Goal: Information Seeking & Learning: Compare options

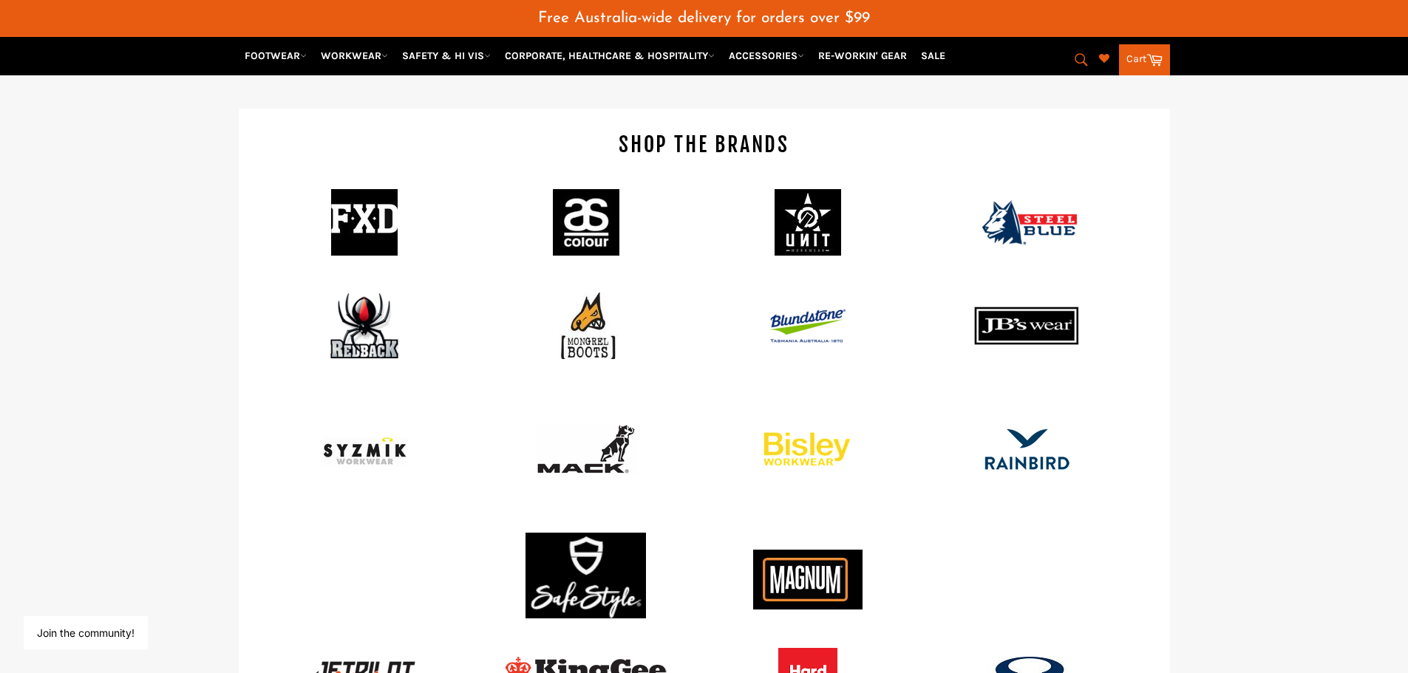
scroll to position [1292, 0]
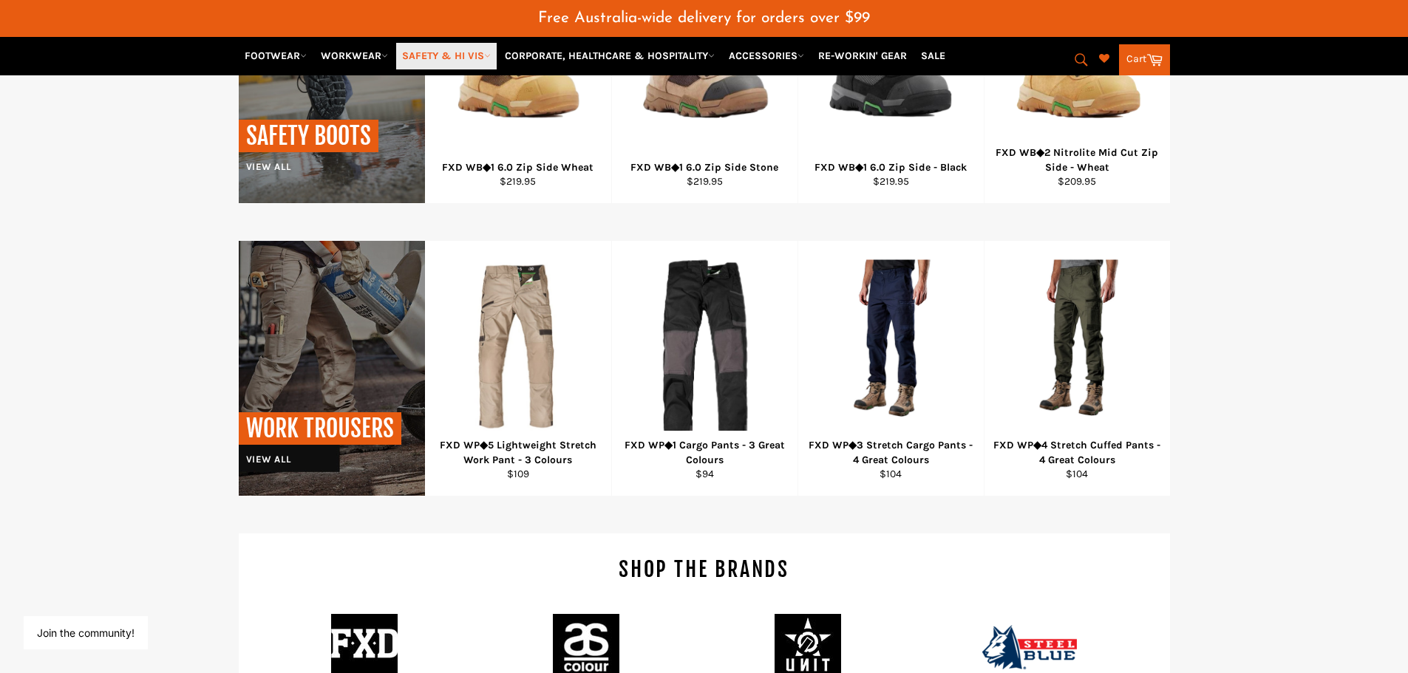
click at [447, 54] on link "SAFETY & HI VIS" at bounding box center [446, 56] width 100 height 26
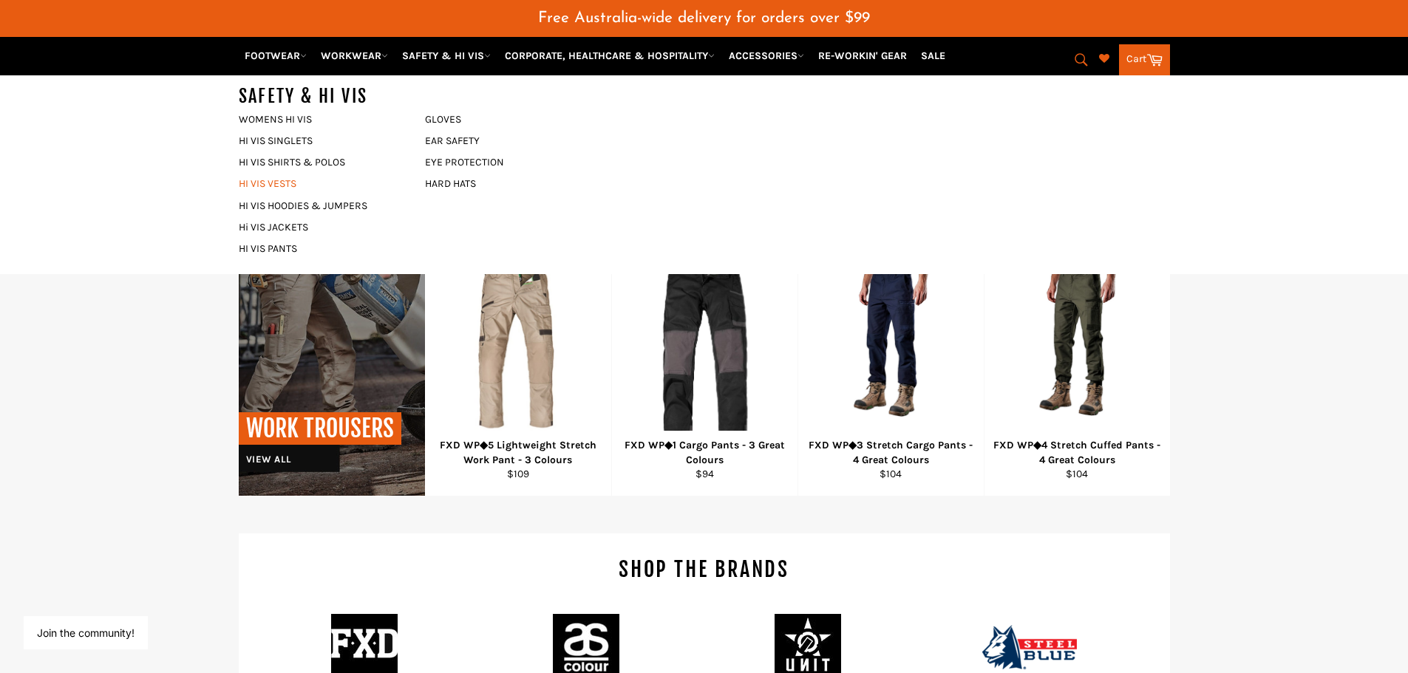
click at [277, 180] on link "HI VIS VESTS" at bounding box center [320, 183] width 179 height 21
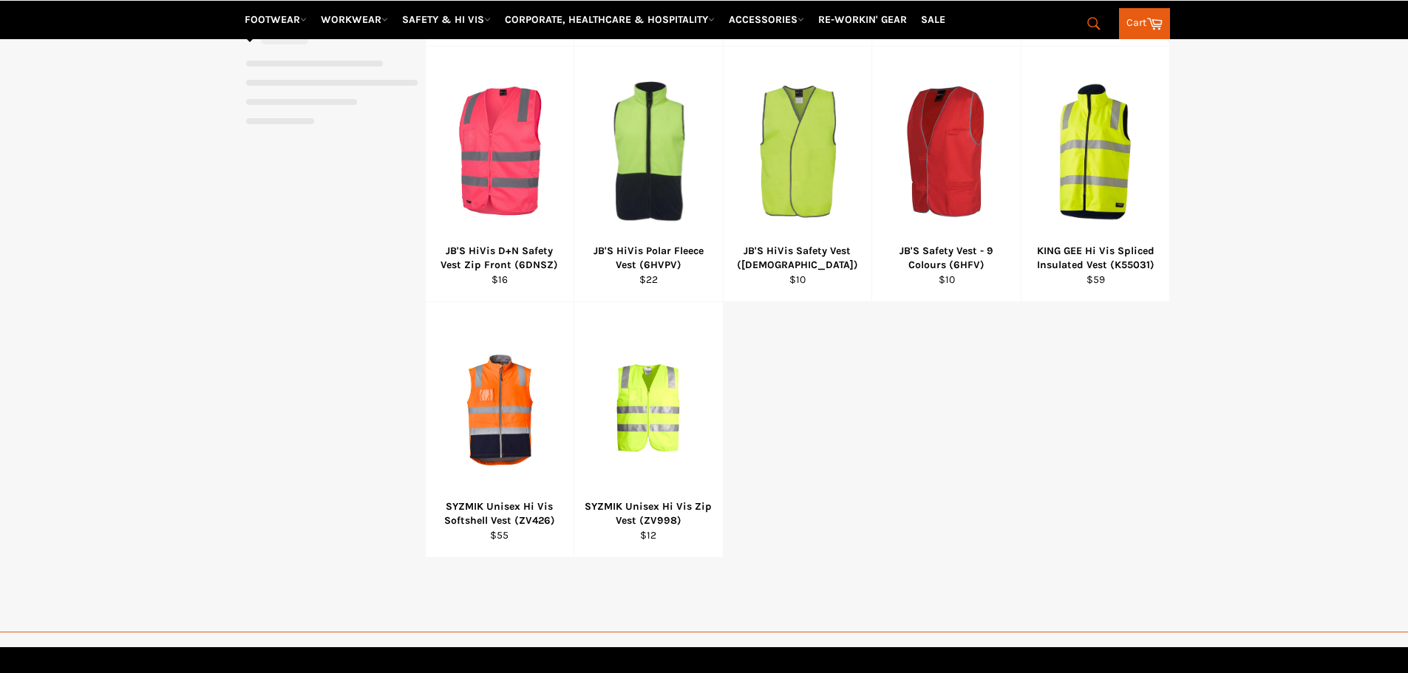
select select "**********"
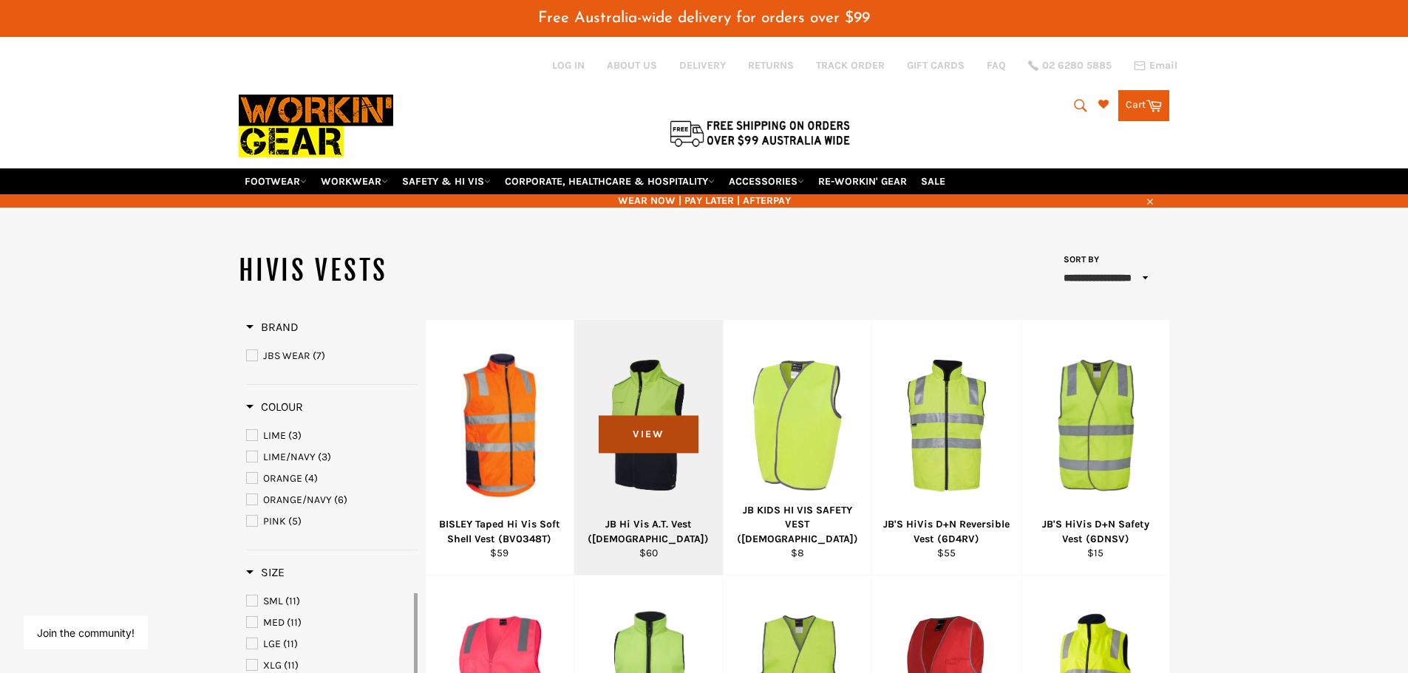
click at [640, 417] on span "View" at bounding box center [649, 434] width 100 height 38
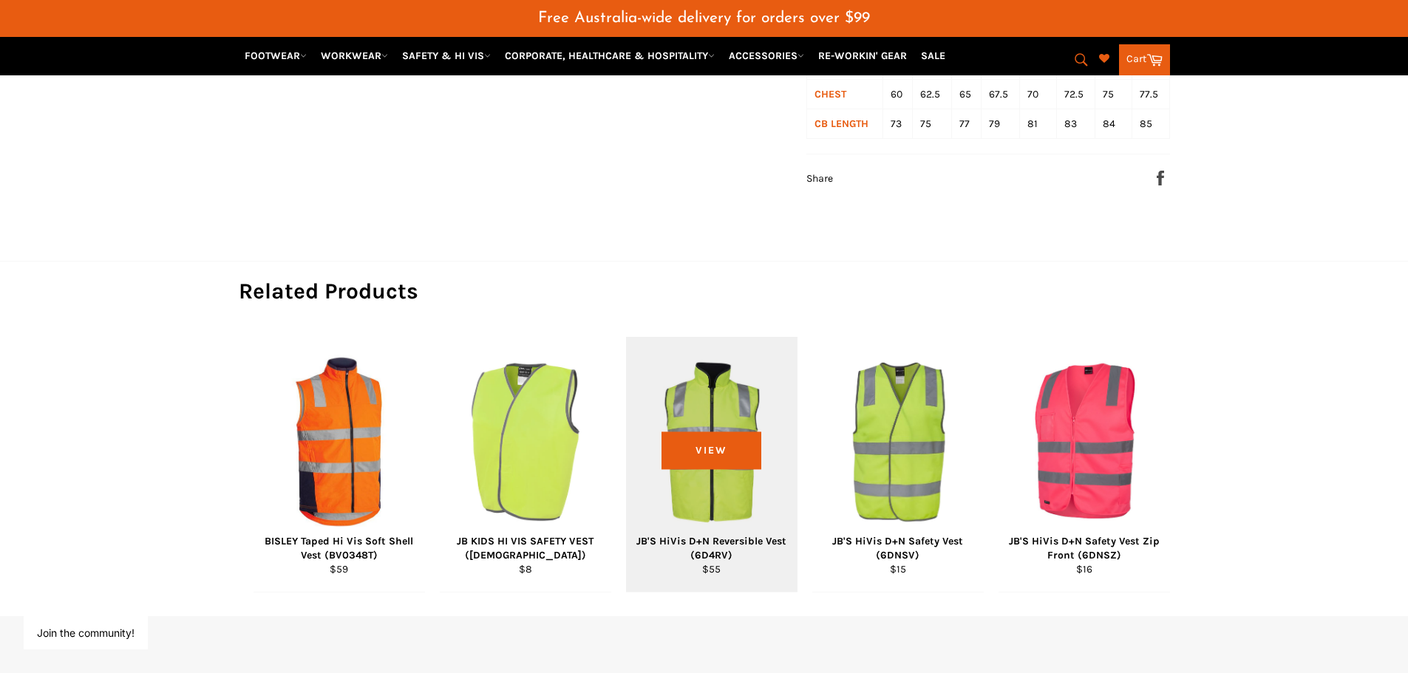
scroll to position [961, 0]
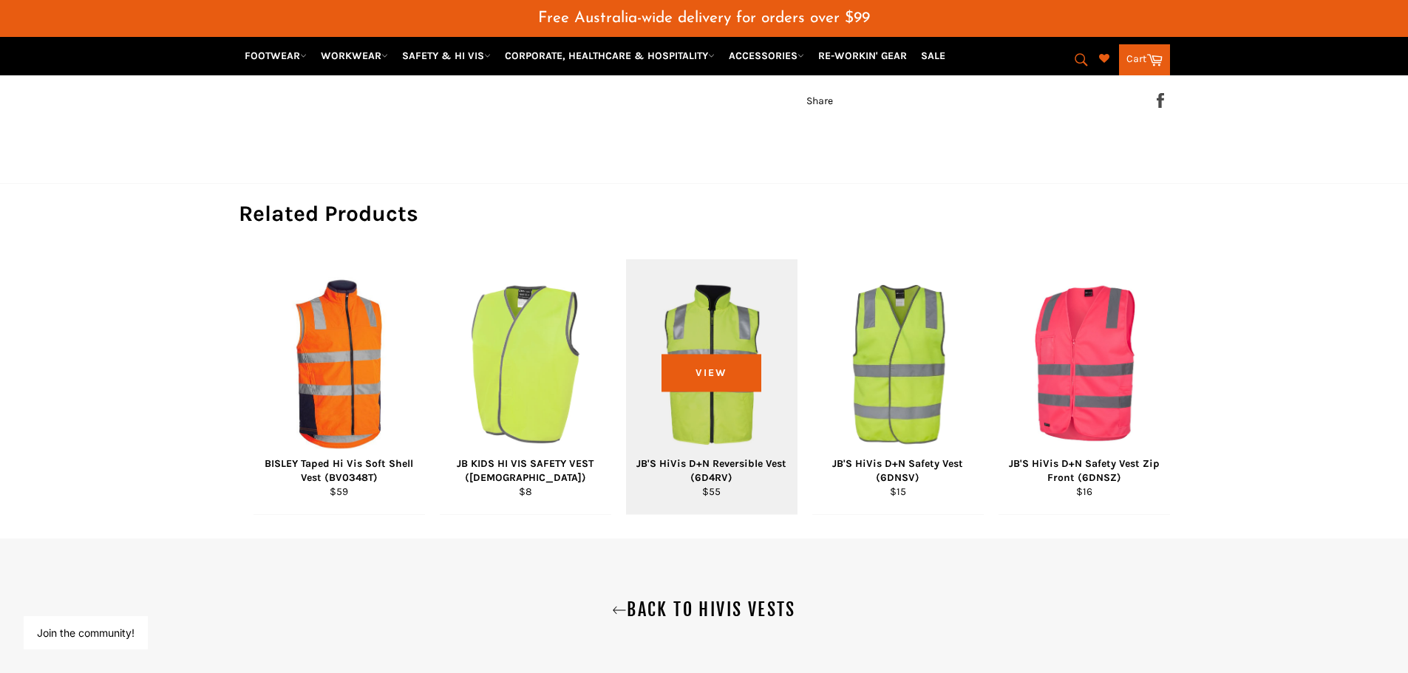
click at [705, 338] on div "View" at bounding box center [711, 386] width 171 height 255
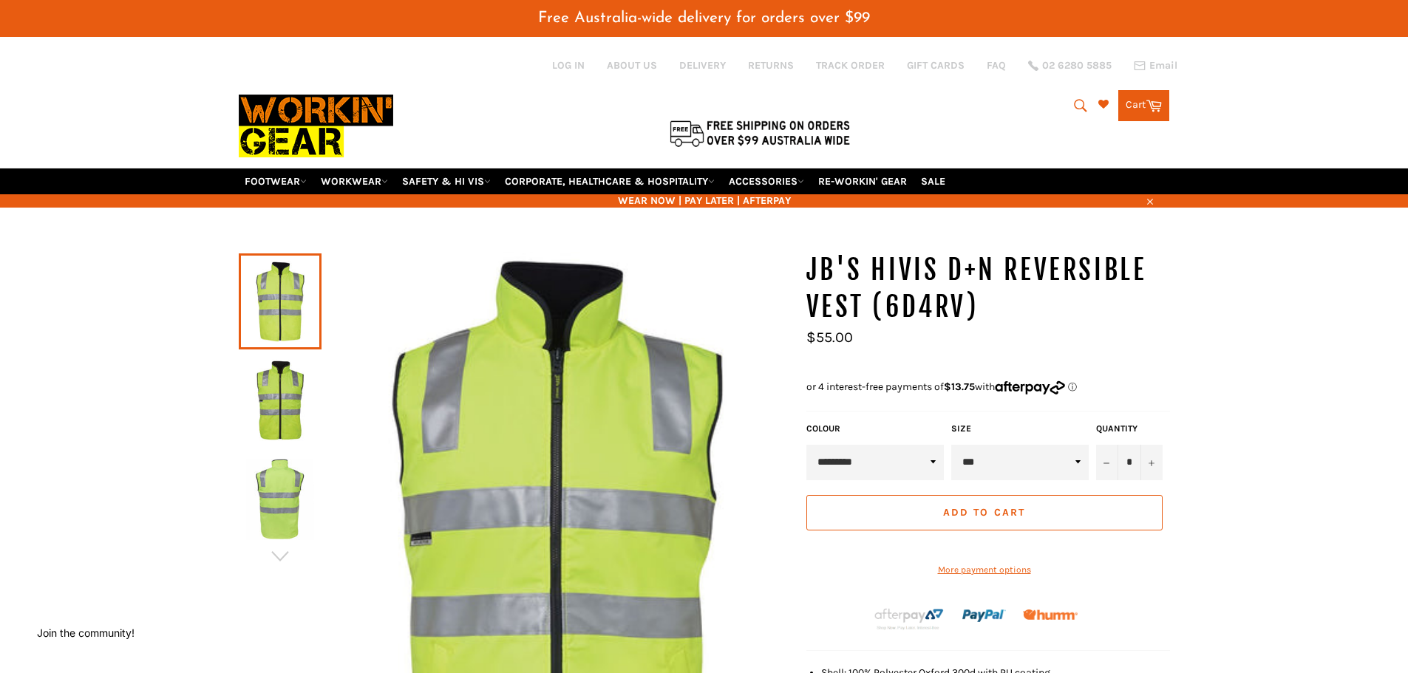
click at [272, 412] on img at bounding box center [280, 400] width 68 height 81
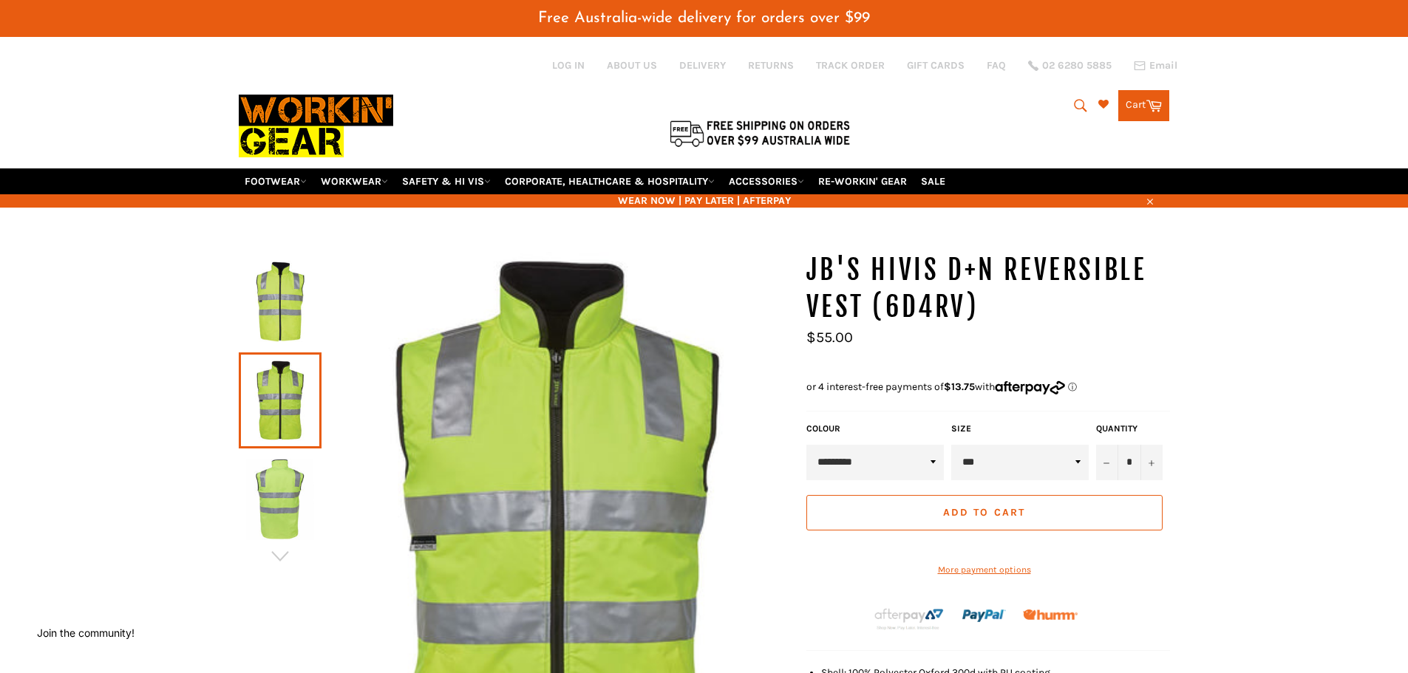
click at [286, 307] on img at bounding box center [280, 301] width 68 height 81
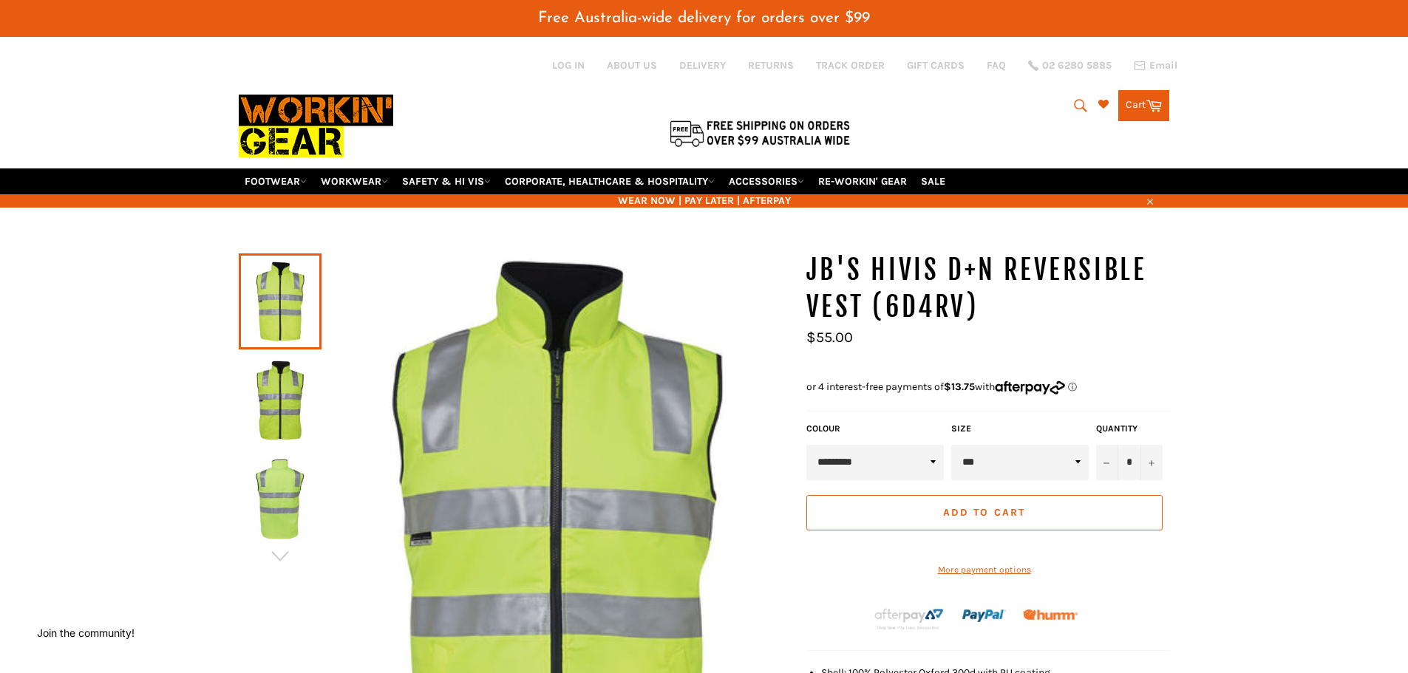
click at [287, 391] on img at bounding box center [280, 400] width 68 height 81
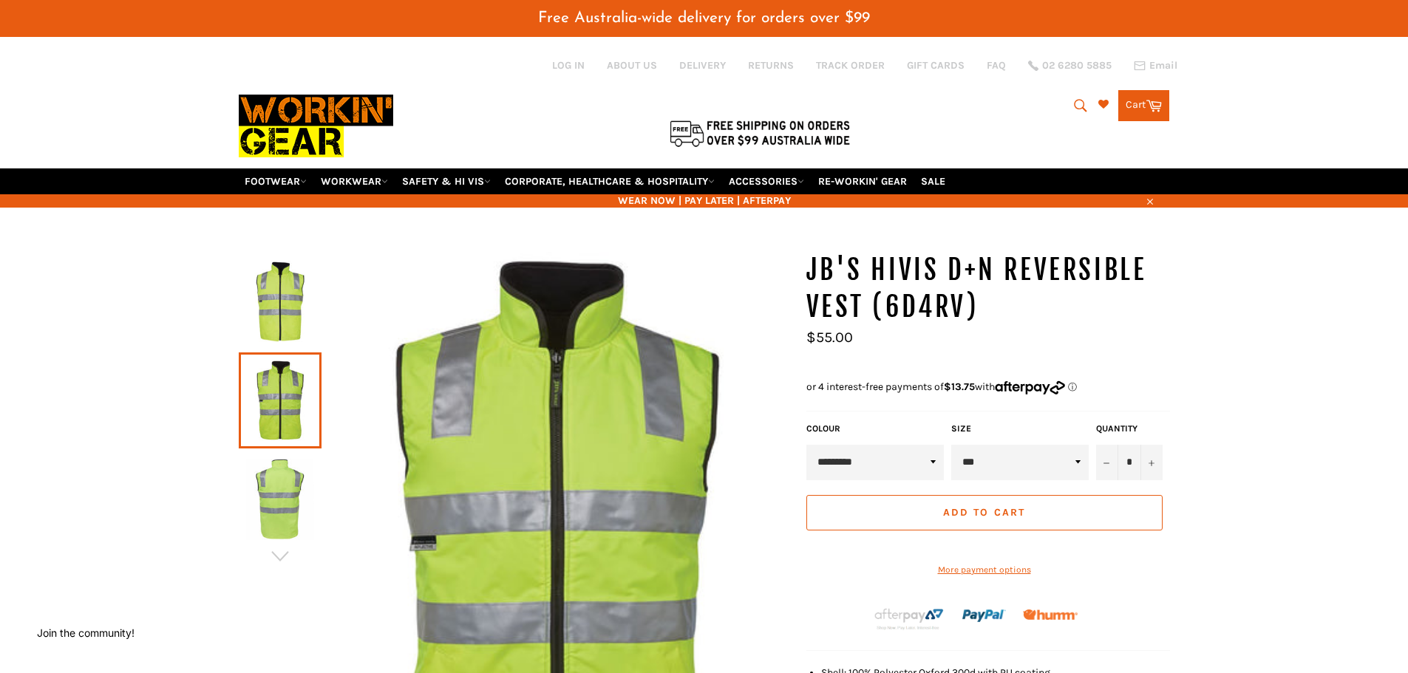
click at [269, 513] on img at bounding box center [280, 499] width 68 height 81
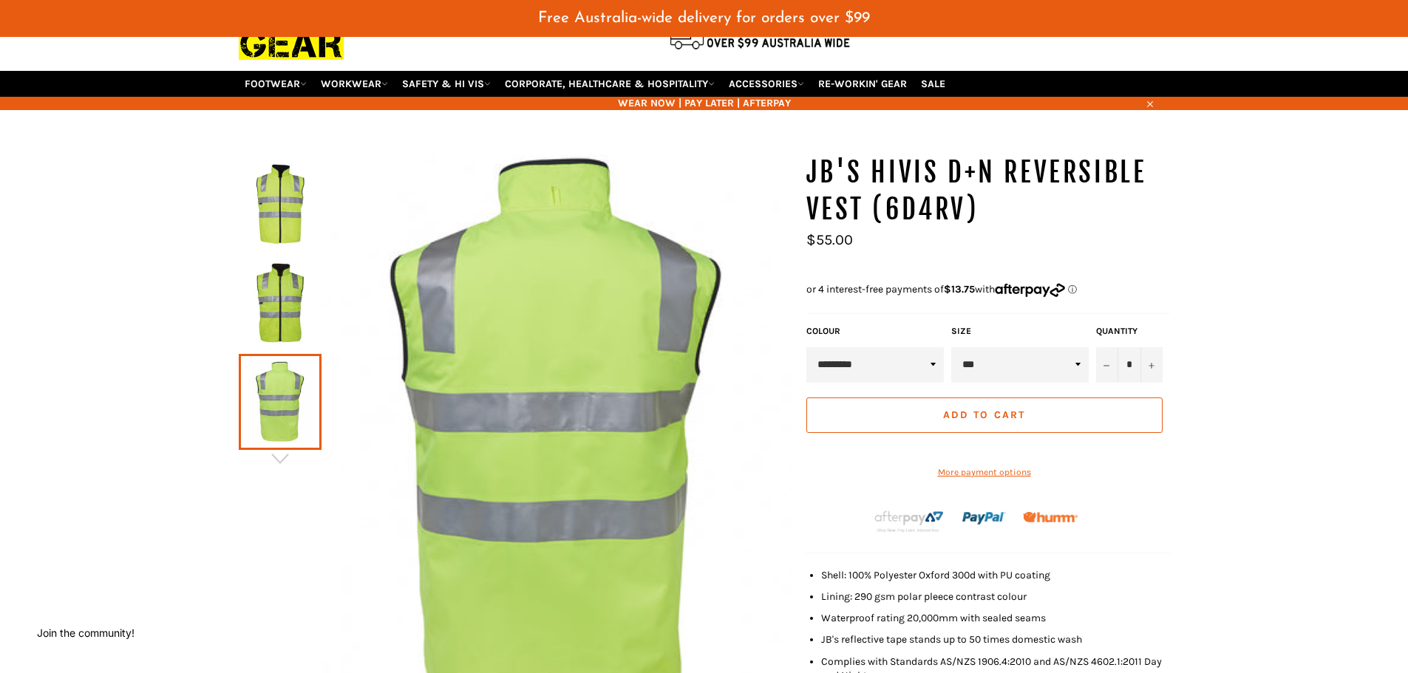
scroll to position [74, 0]
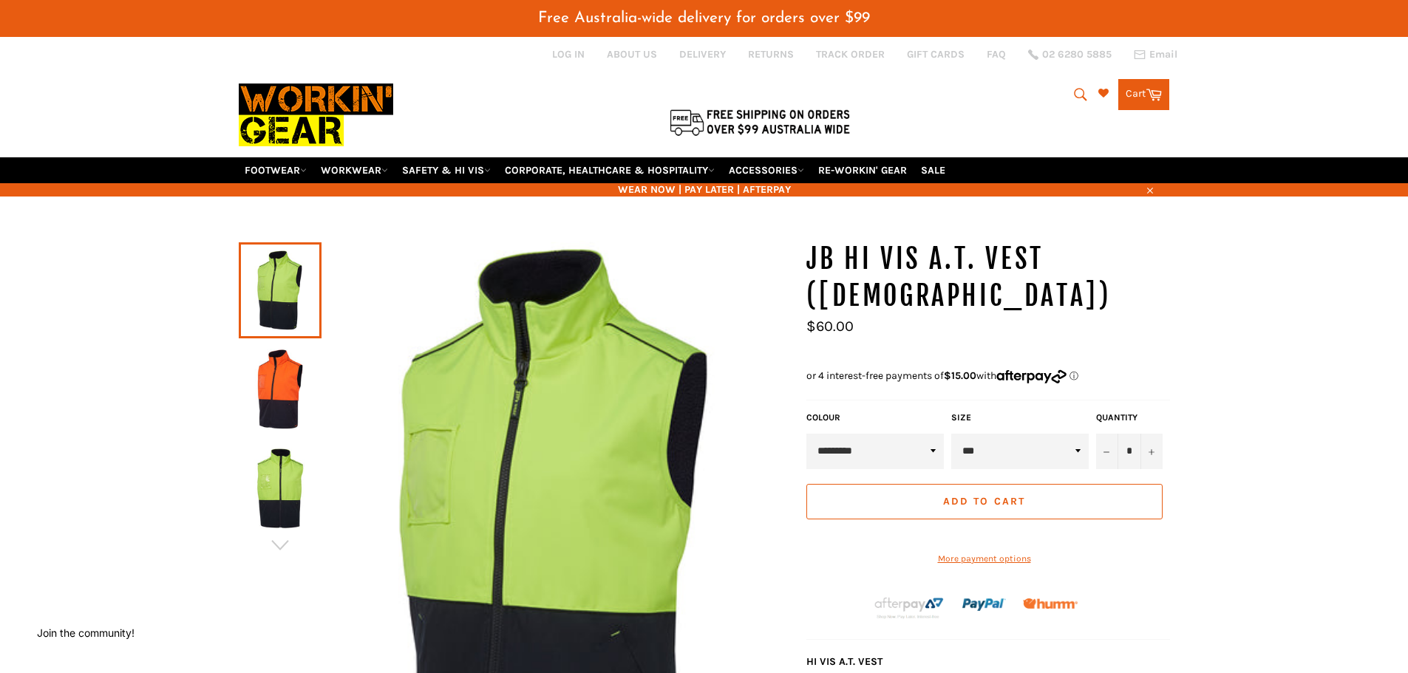
scroll to position [10, 0]
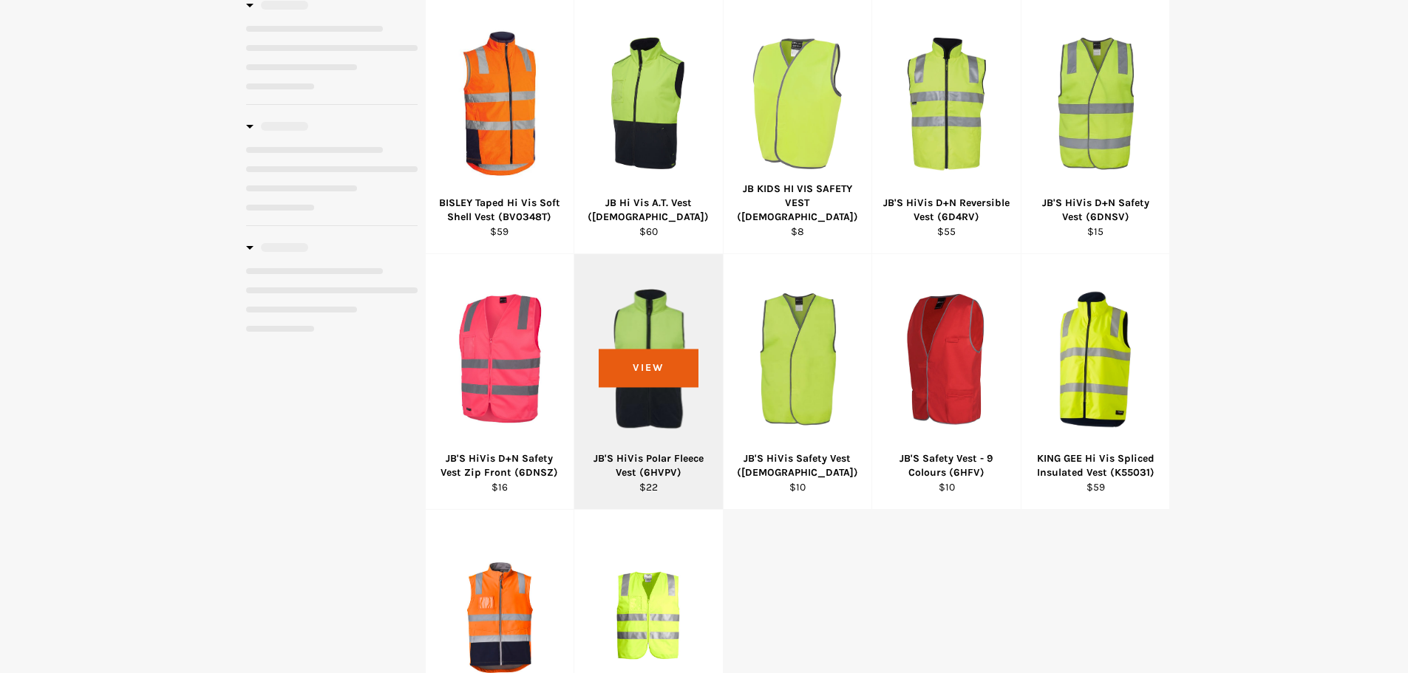
select select "**********"
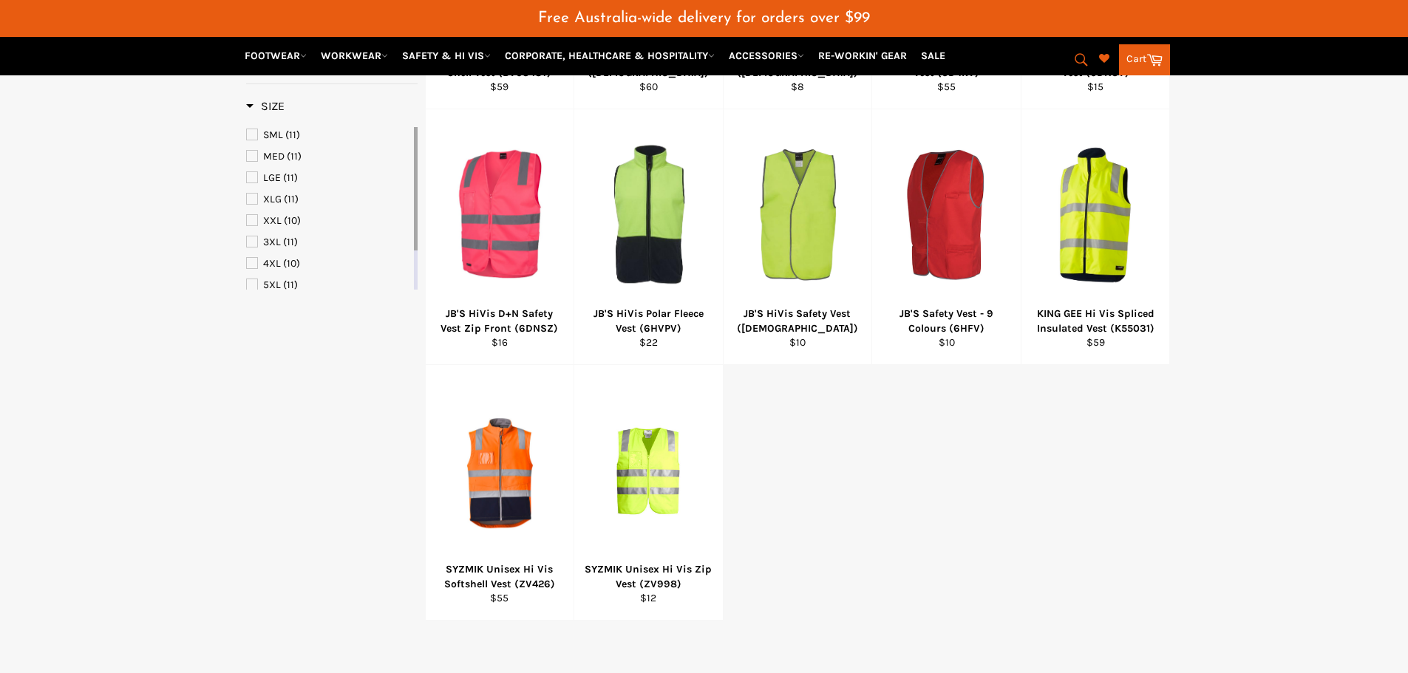
scroll to position [468, 0]
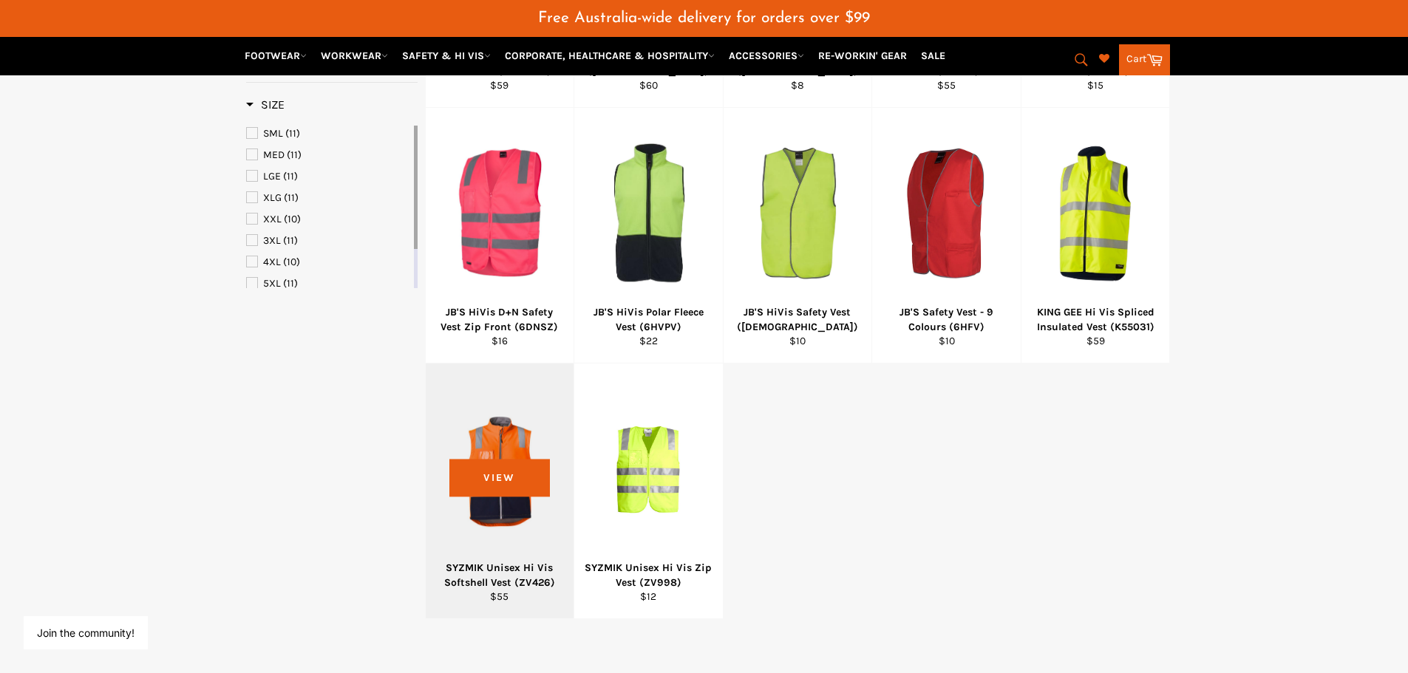
click at [488, 445] on div "View" at bounding box center [500, 491] width 149 height 255
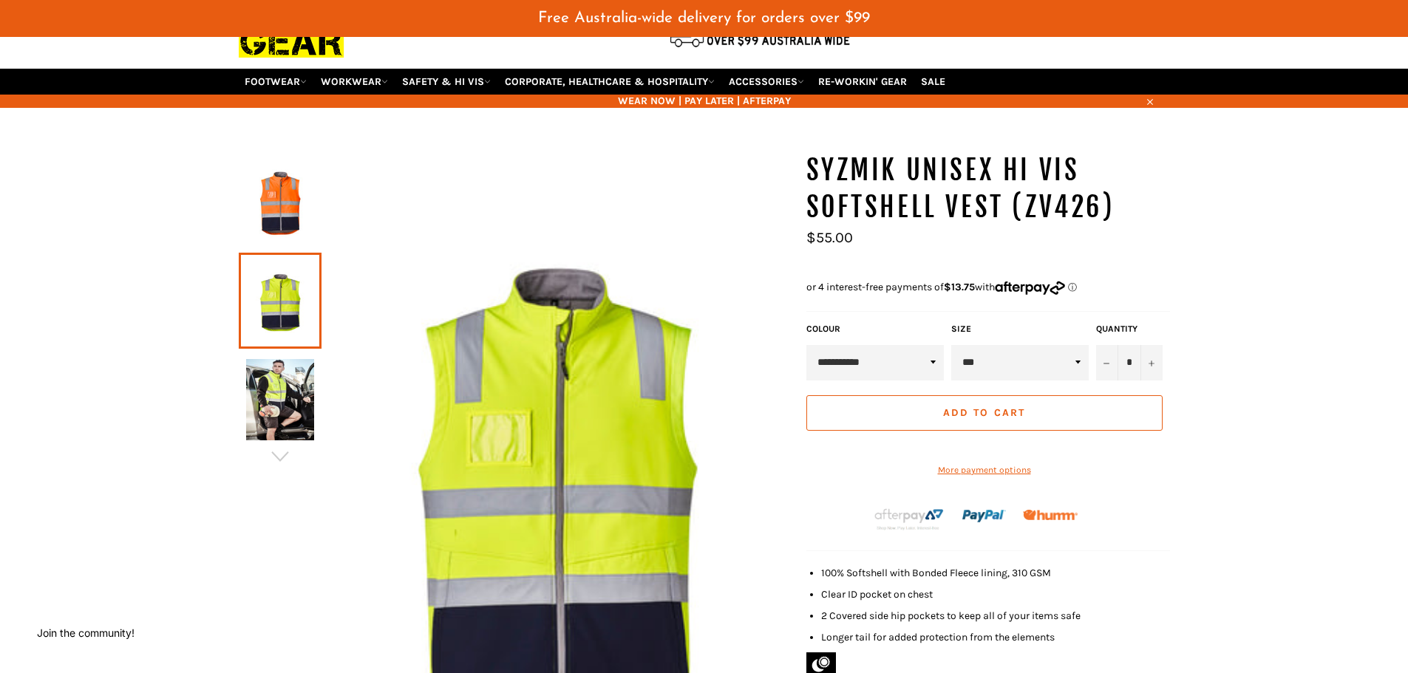
scroll to position [36, 0]
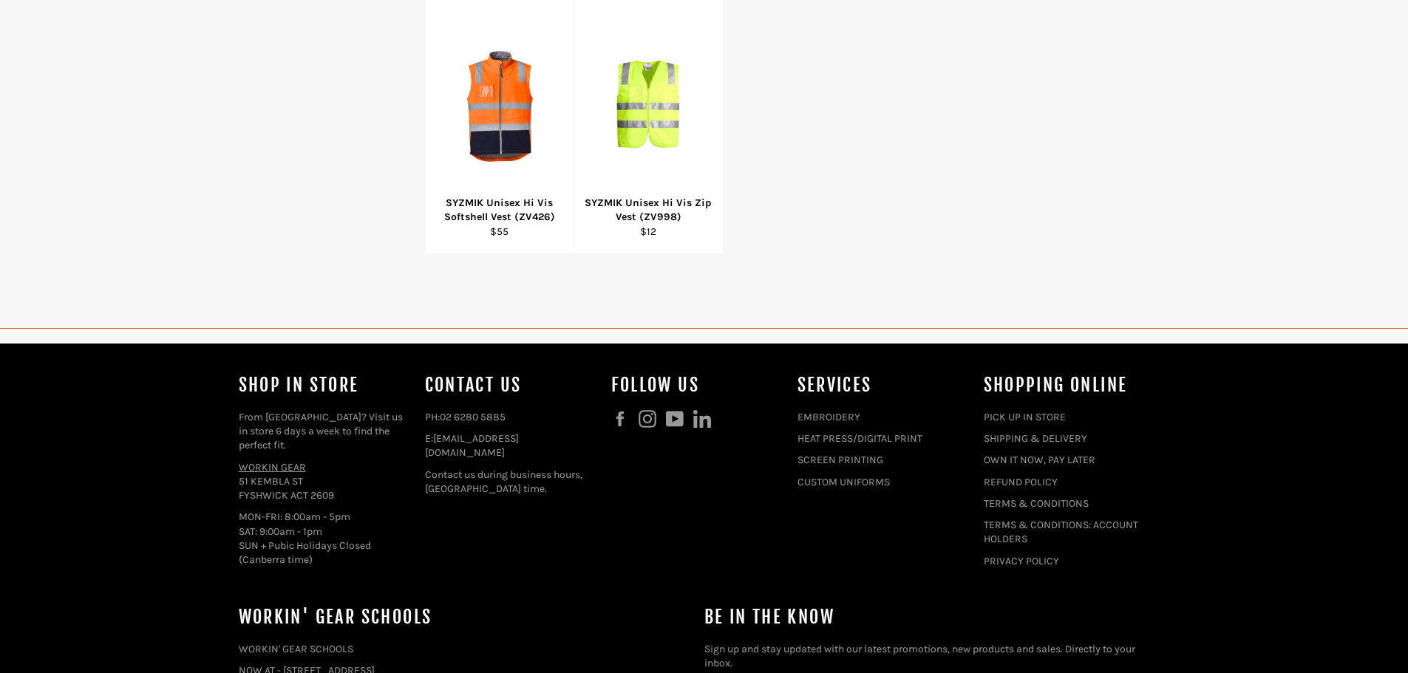
select select "**********"
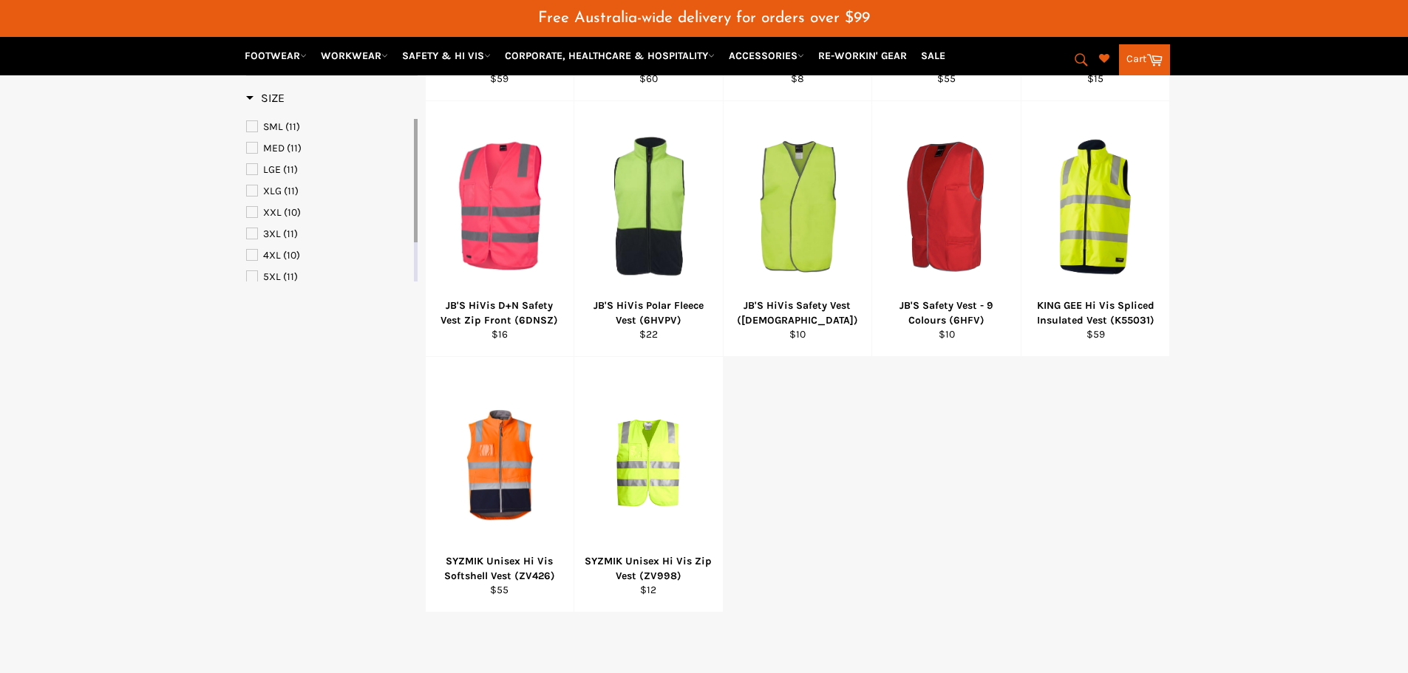
scroll to position [462, 0]
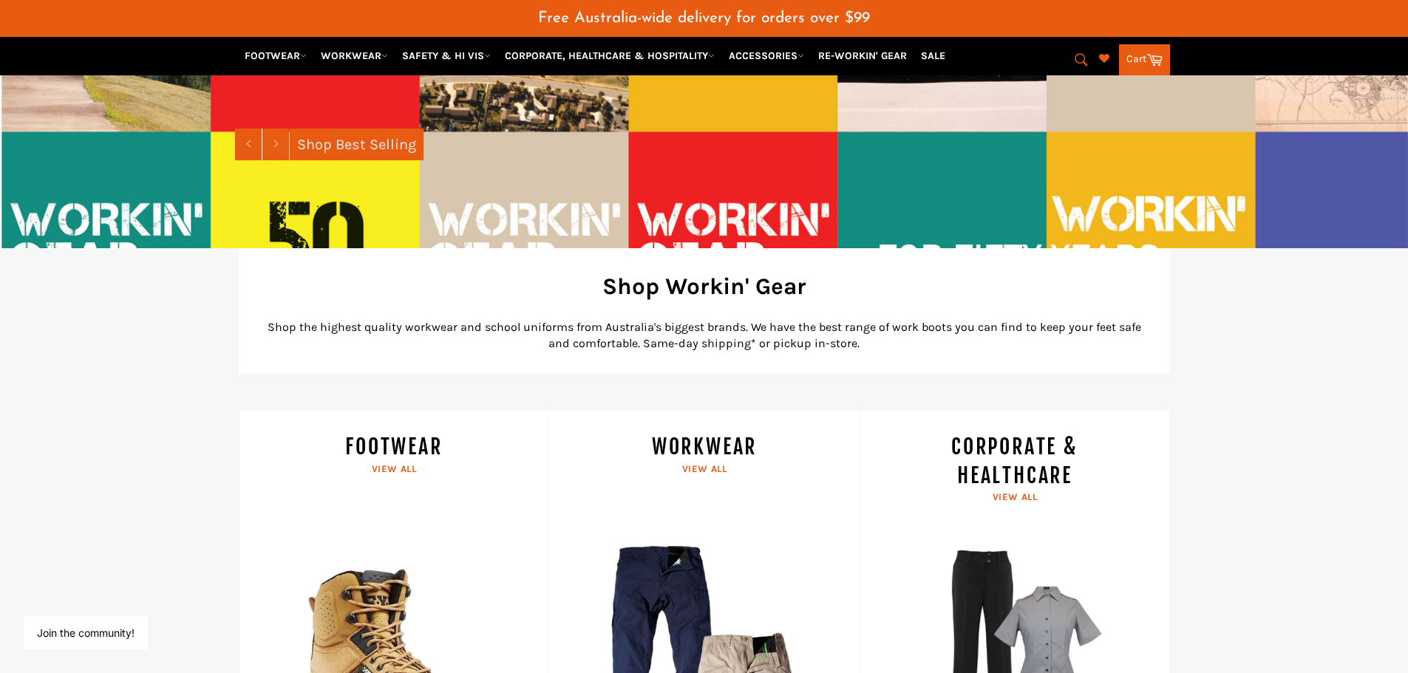
scroll to position [184, 0]
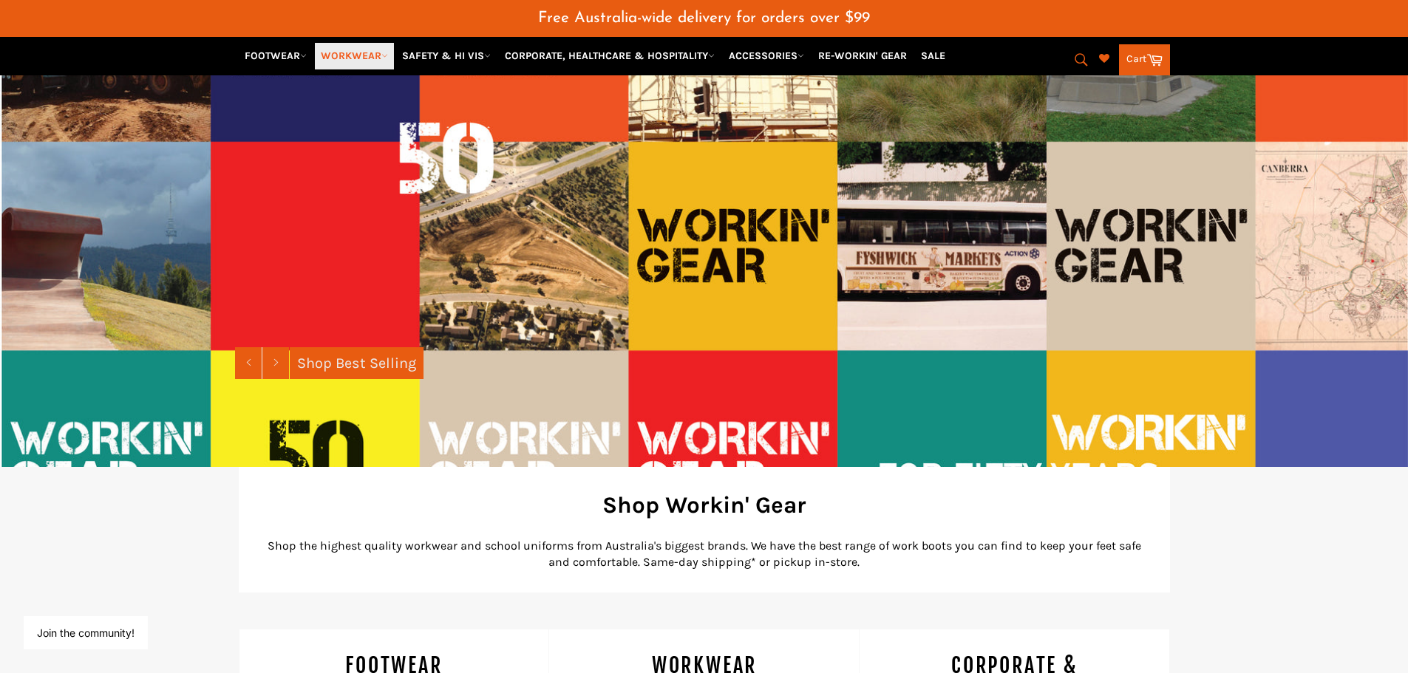
click at [342, 52] on link "WORKWEAR" at bounding box center [354, 56] width 79 height 26
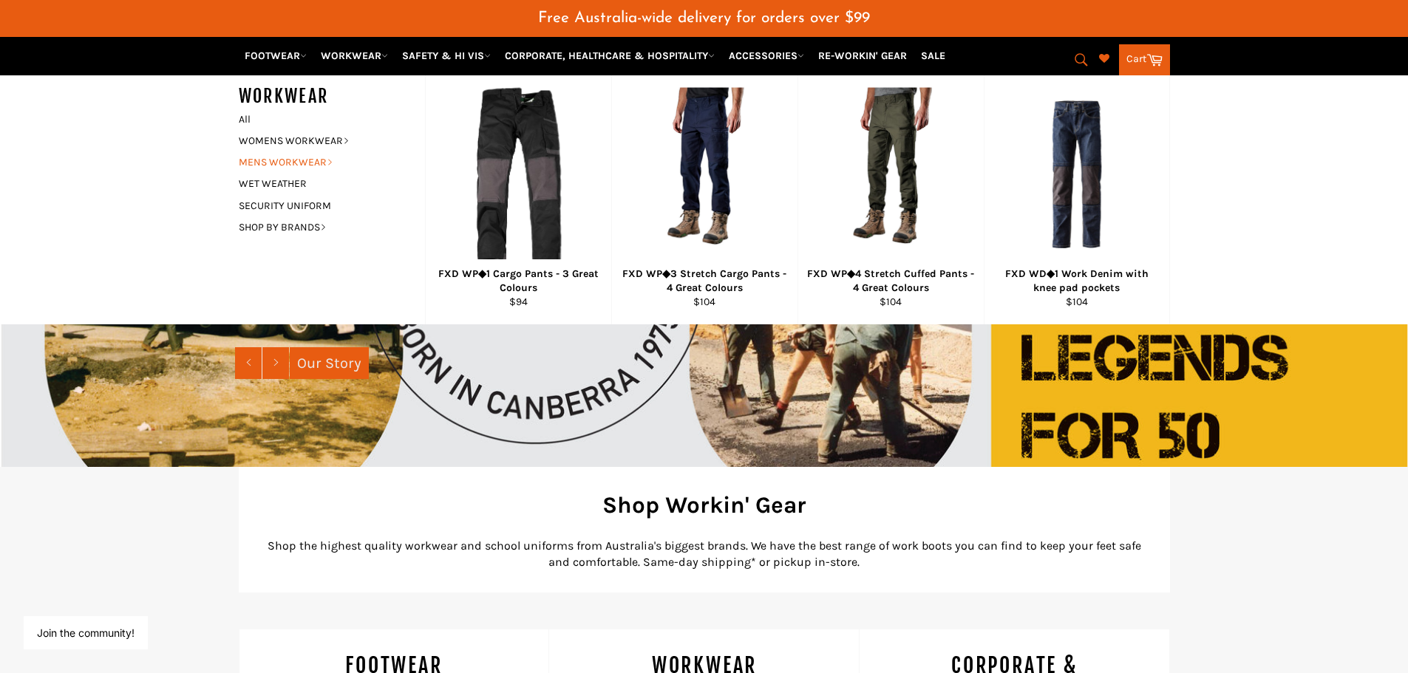
click at [269, 158] on link "MENS WORKWEAR" at bounding box center [320, 161] width 179 height 21
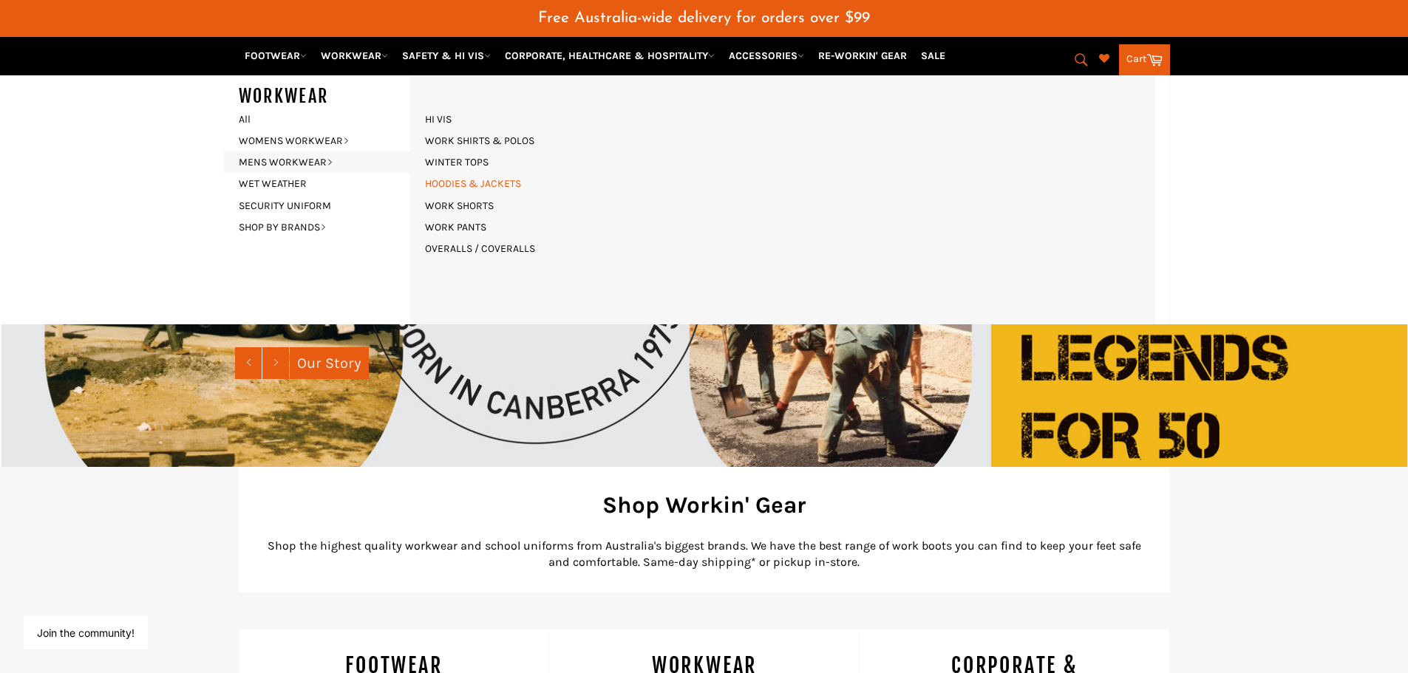
click at [455, 180] on link "HOODIES & JACKETS" at bounding box center [473, 183] width 111 height 21
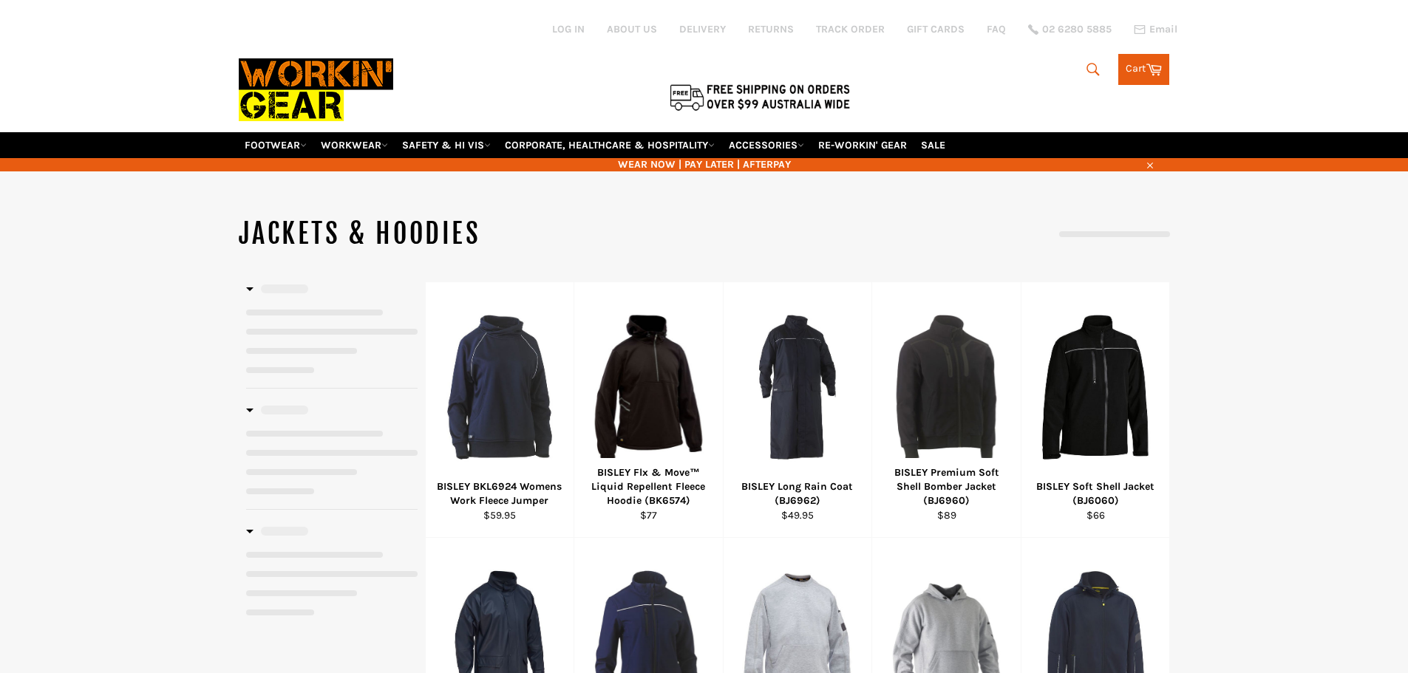
select select "**********"
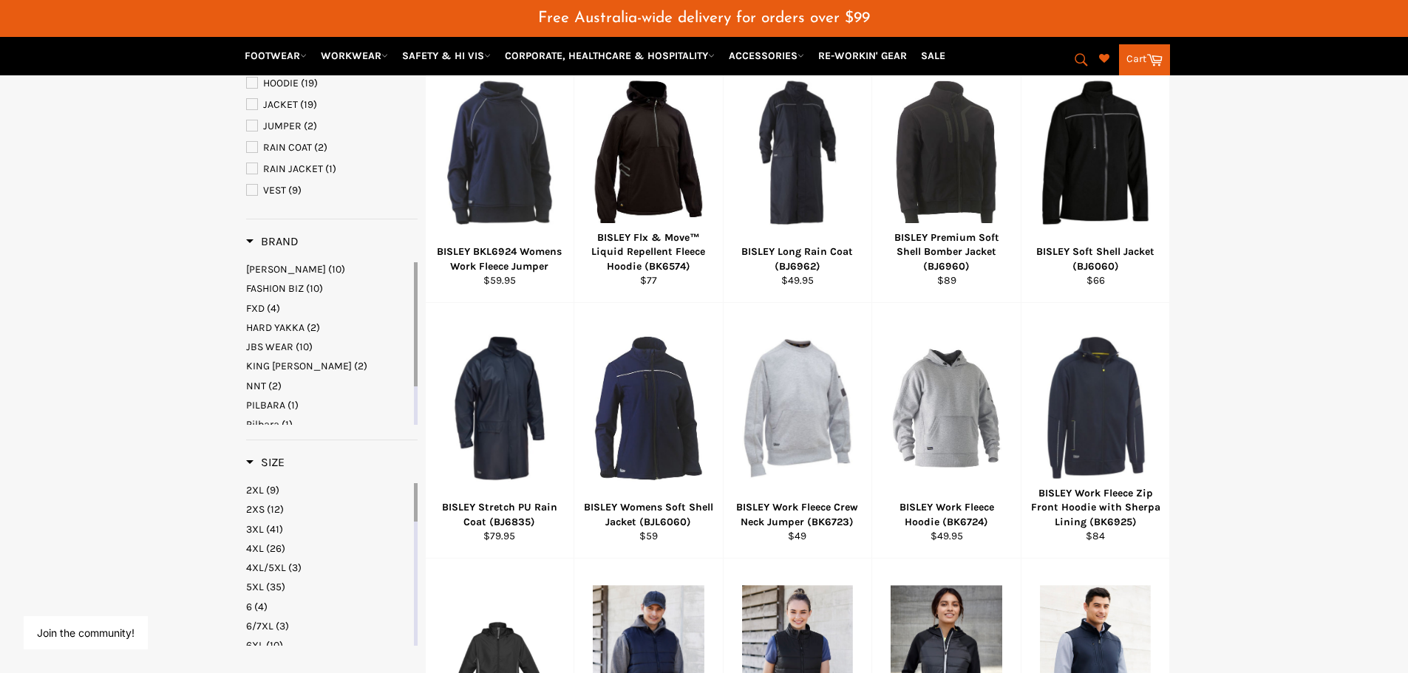
scroll to position [184, 0]
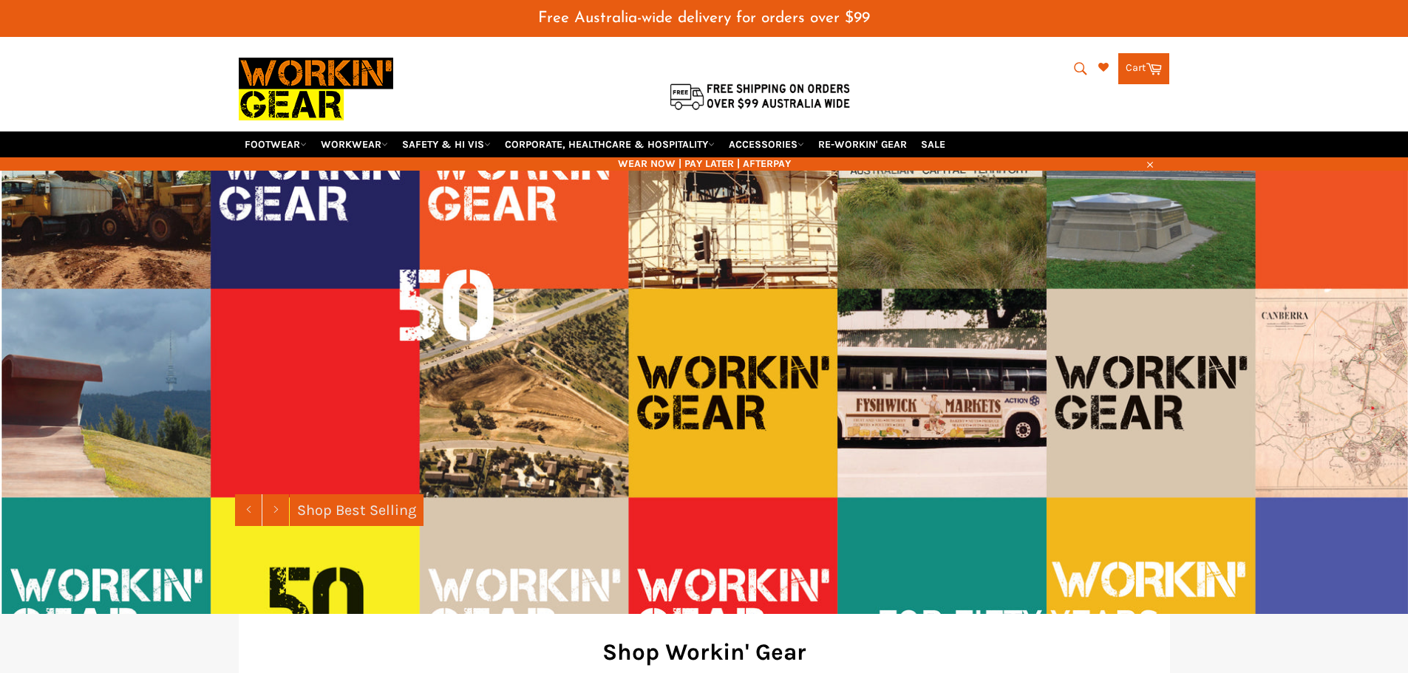
scroll to position [36, 0]
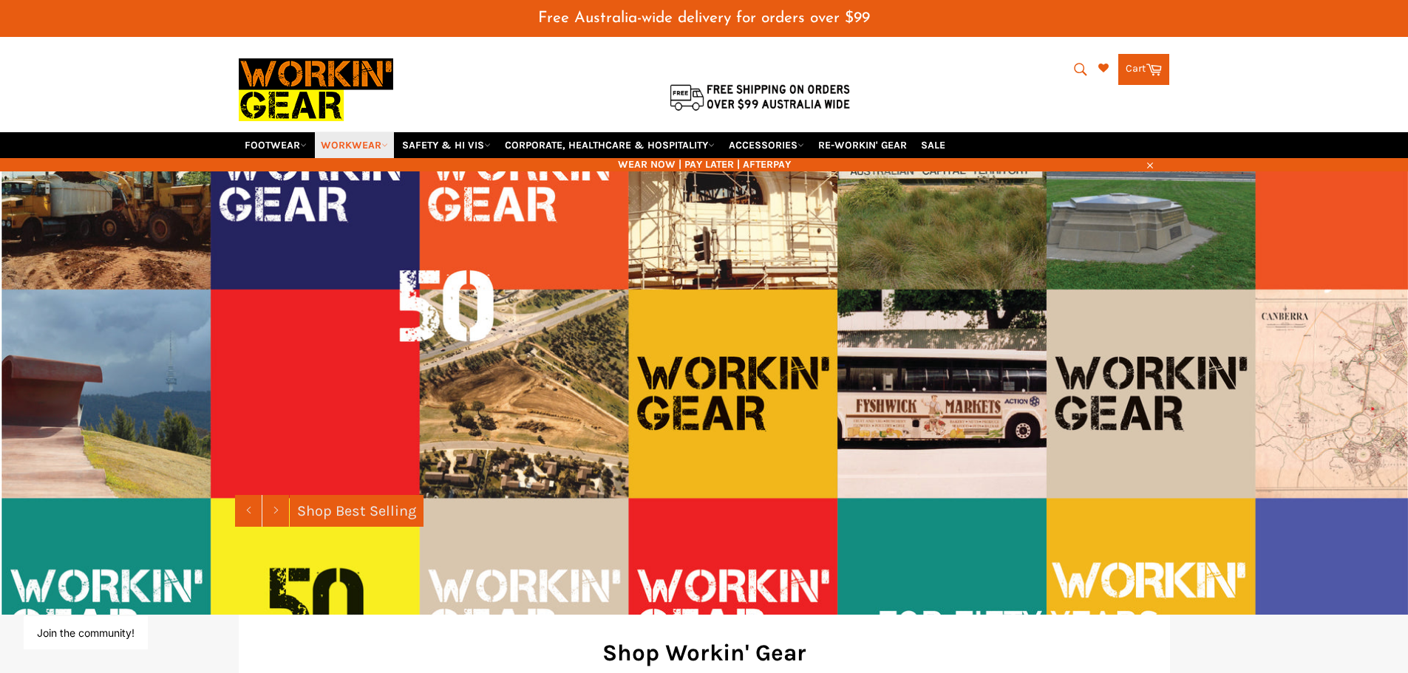
click at [364, 143] on link "WORKWEAR" at bounding box center [354, 145] width 79 height 26
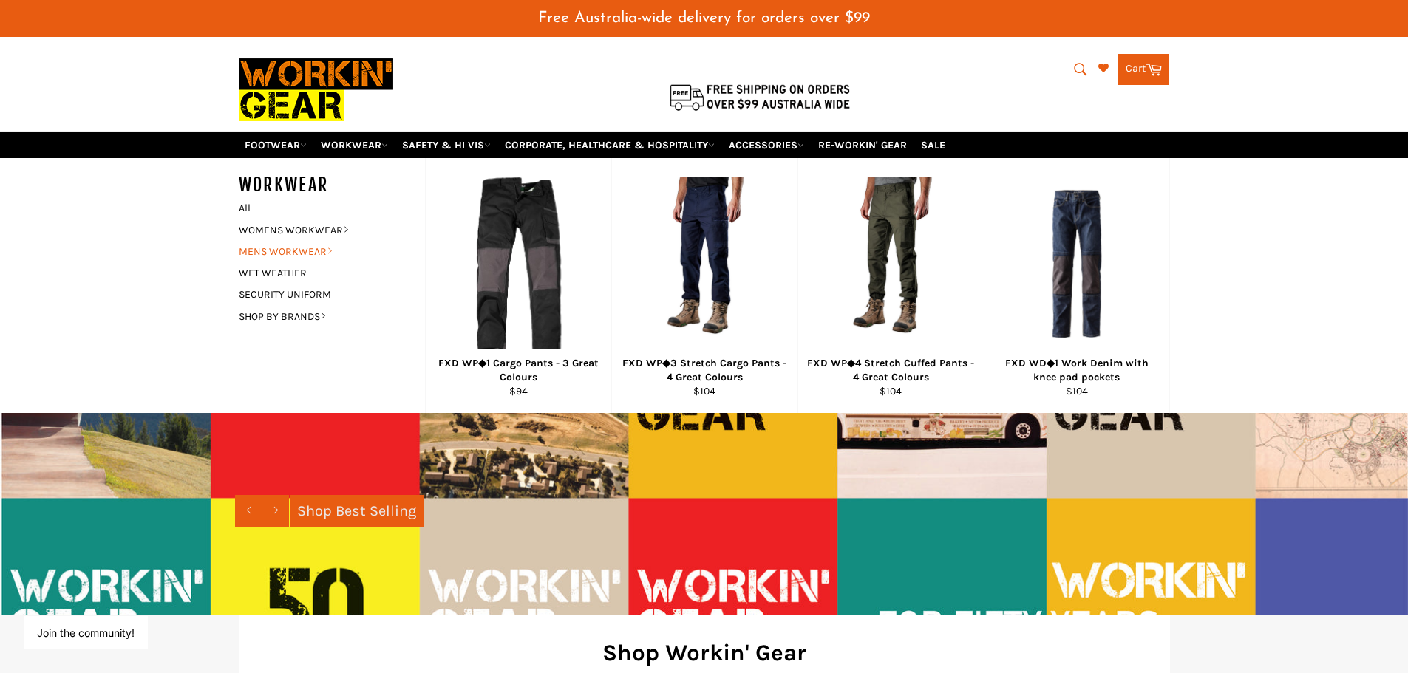
click at [279, 251] on link "MENS WORKWEAR" at bounding box center [320, 251] width 179 height 21
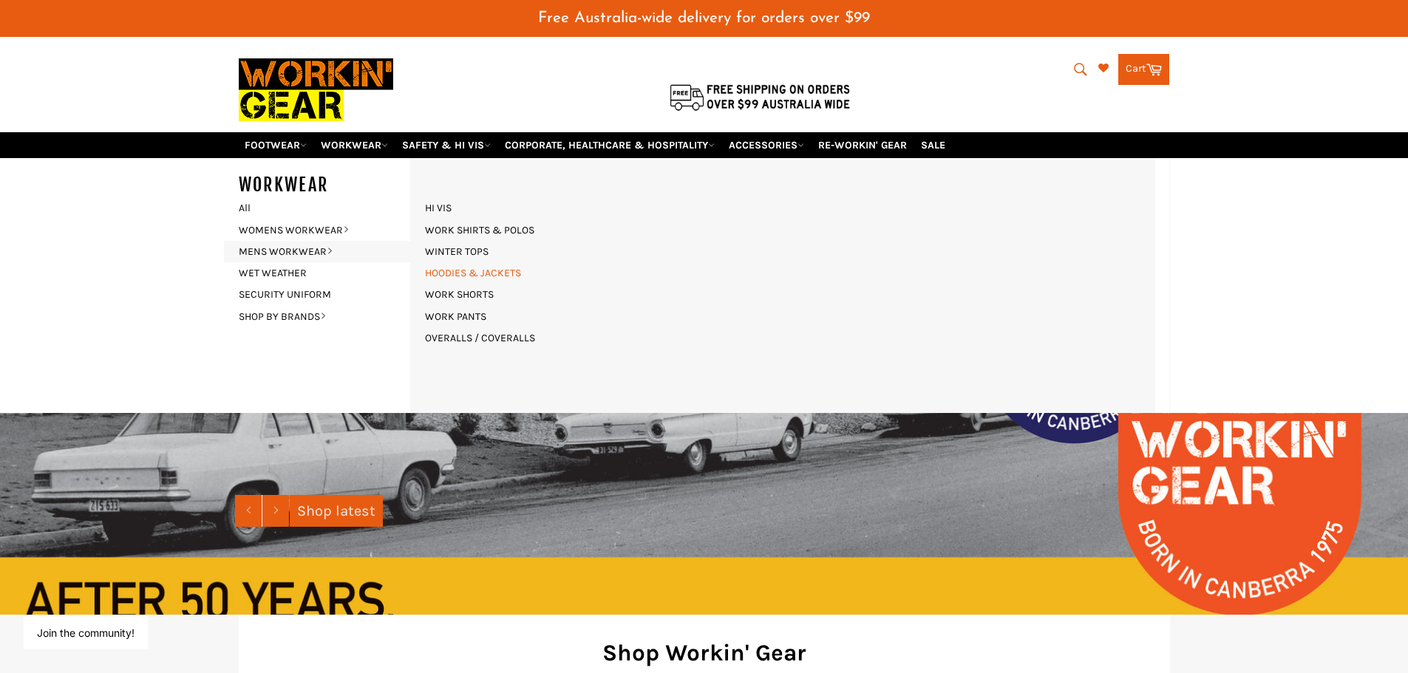
click at [452, 271] on link "HOODIES & JACKETS" at bounding box center [473, 272] width 111 height 21
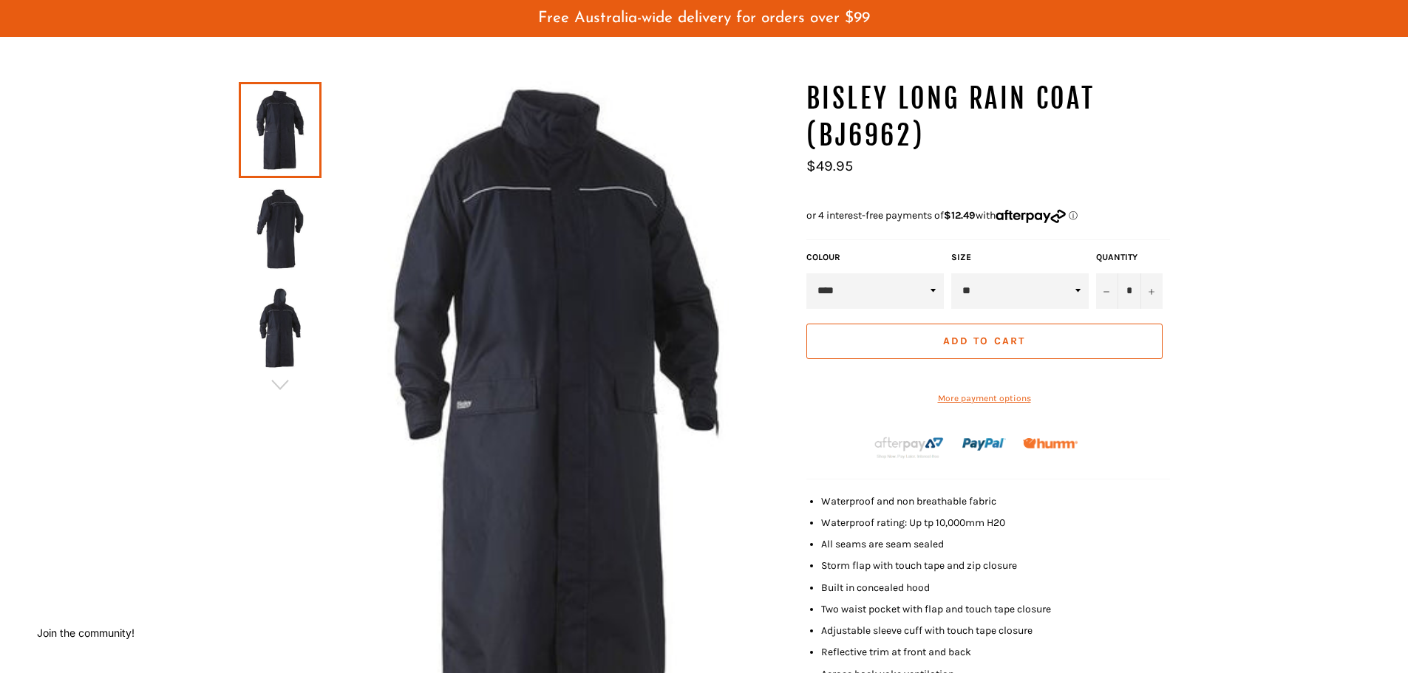
scroll to position [36, 0]
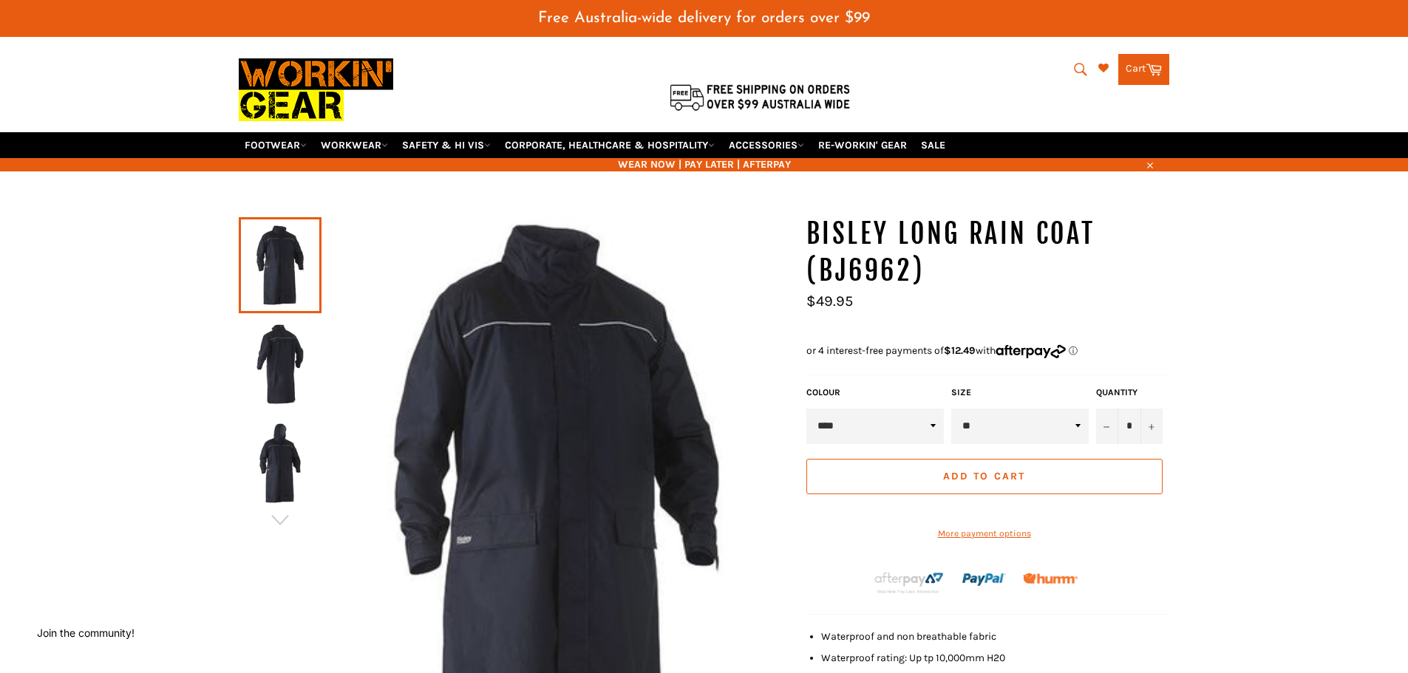
click at [287, 471] on img at bounding box center [280, 463] width 68 height 81
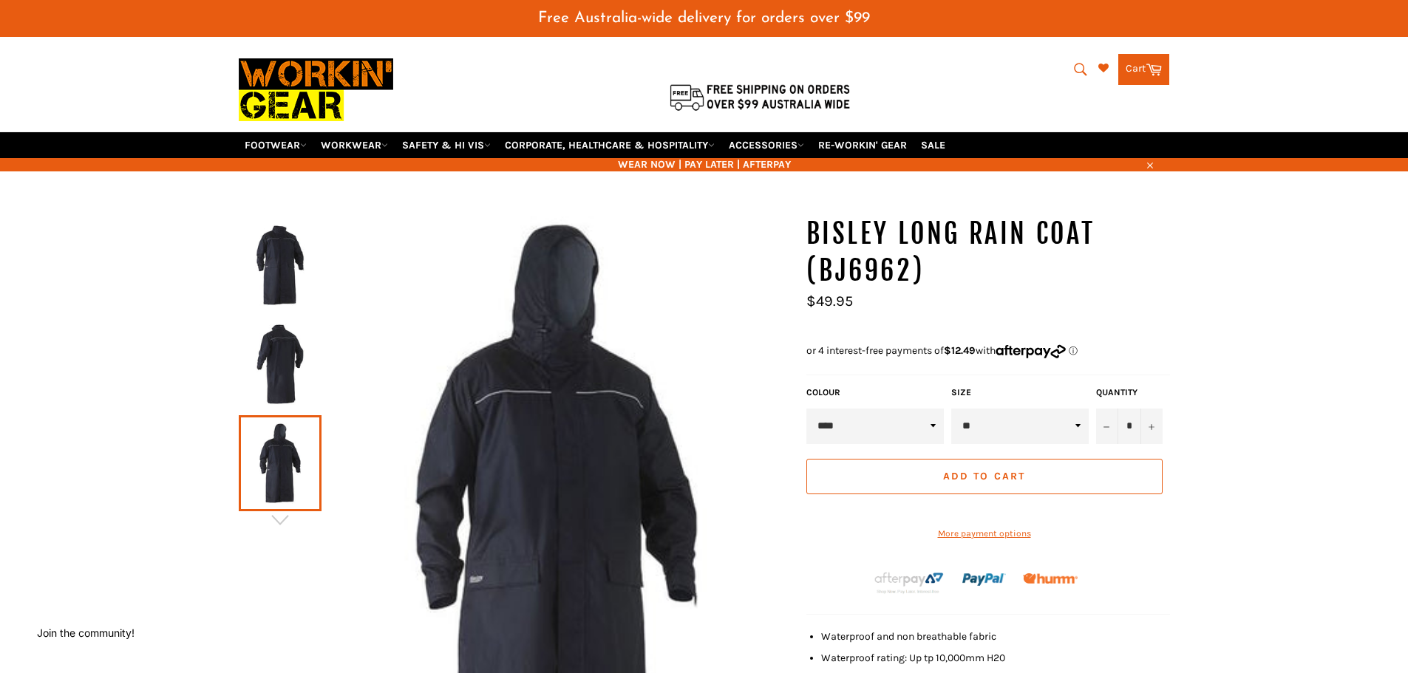
click at [270, 354] on img at bounding box center [280, 364] width 68 height 81
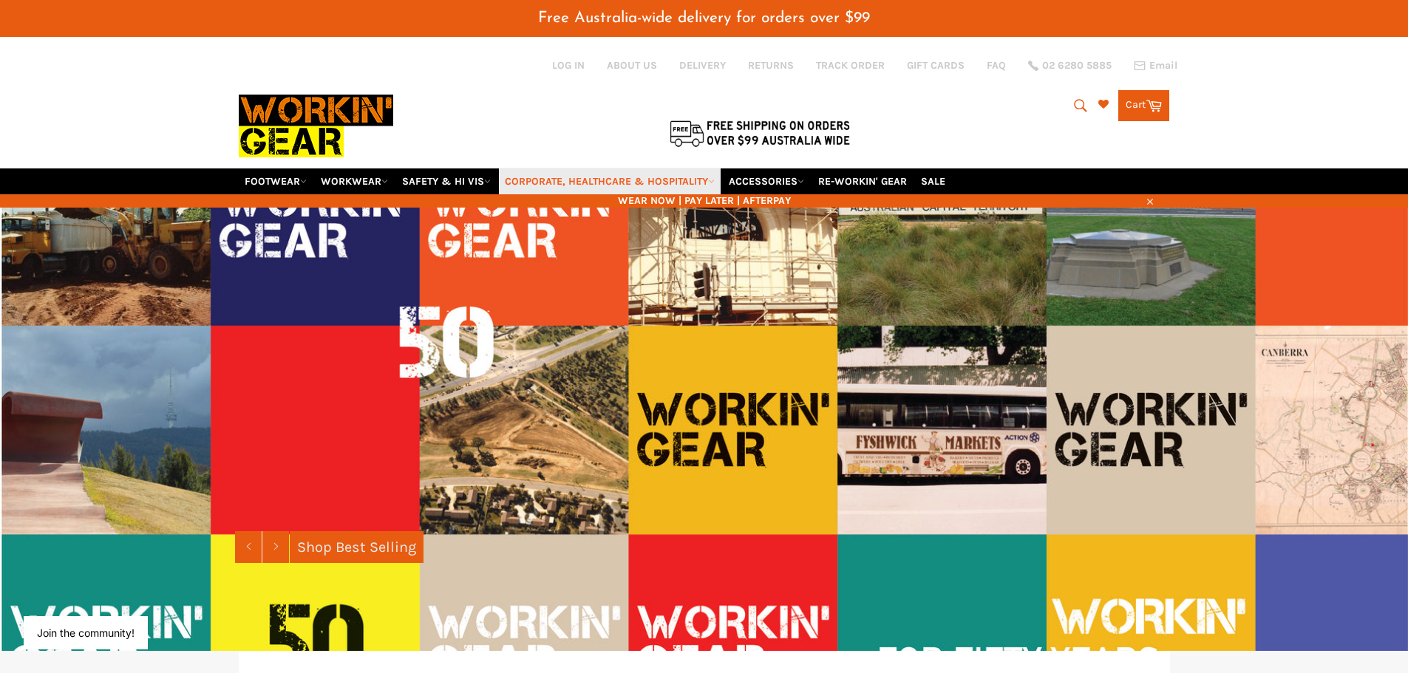
click at [620, 182] on link "CORPORATE, HEALTHCARE & HOSPITALITY" at bounding box center [610, 181] width 222 height 26
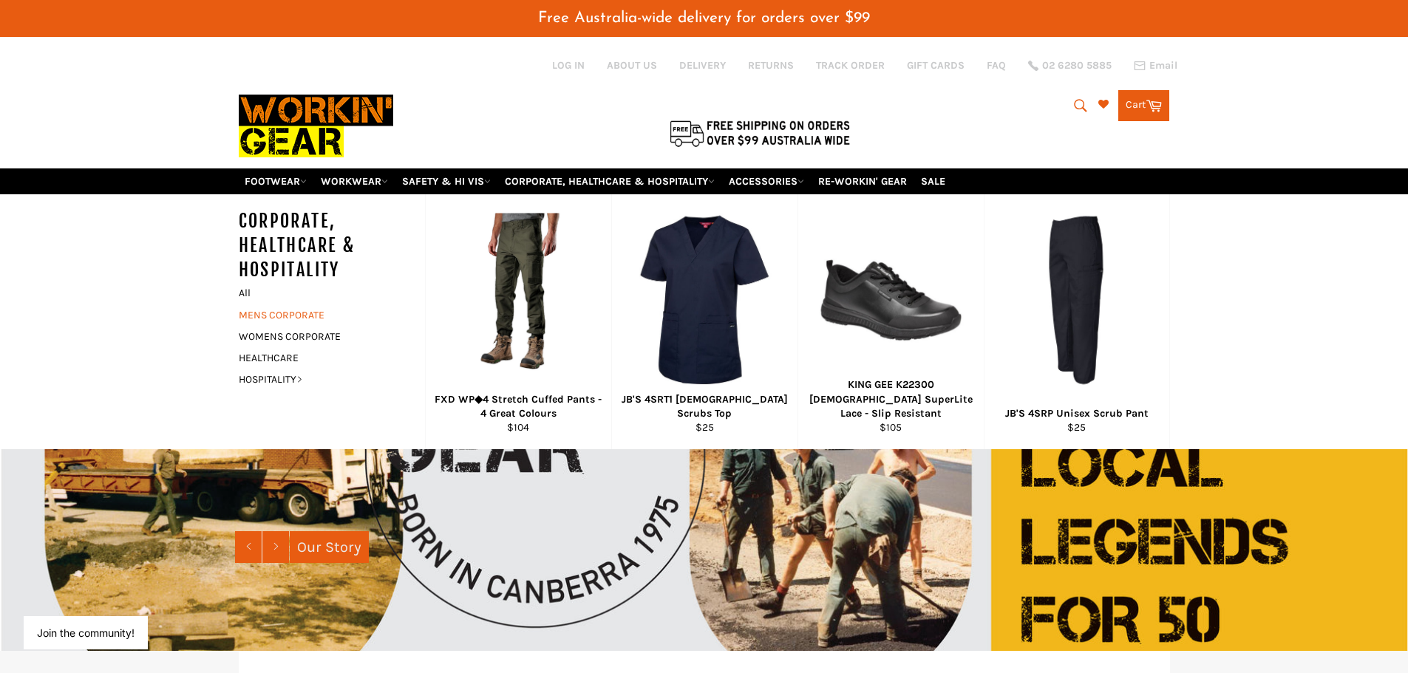
click at [276, 315] on link "MENS CORPORATE" at bounding box center [320, 314] width 179 height 21
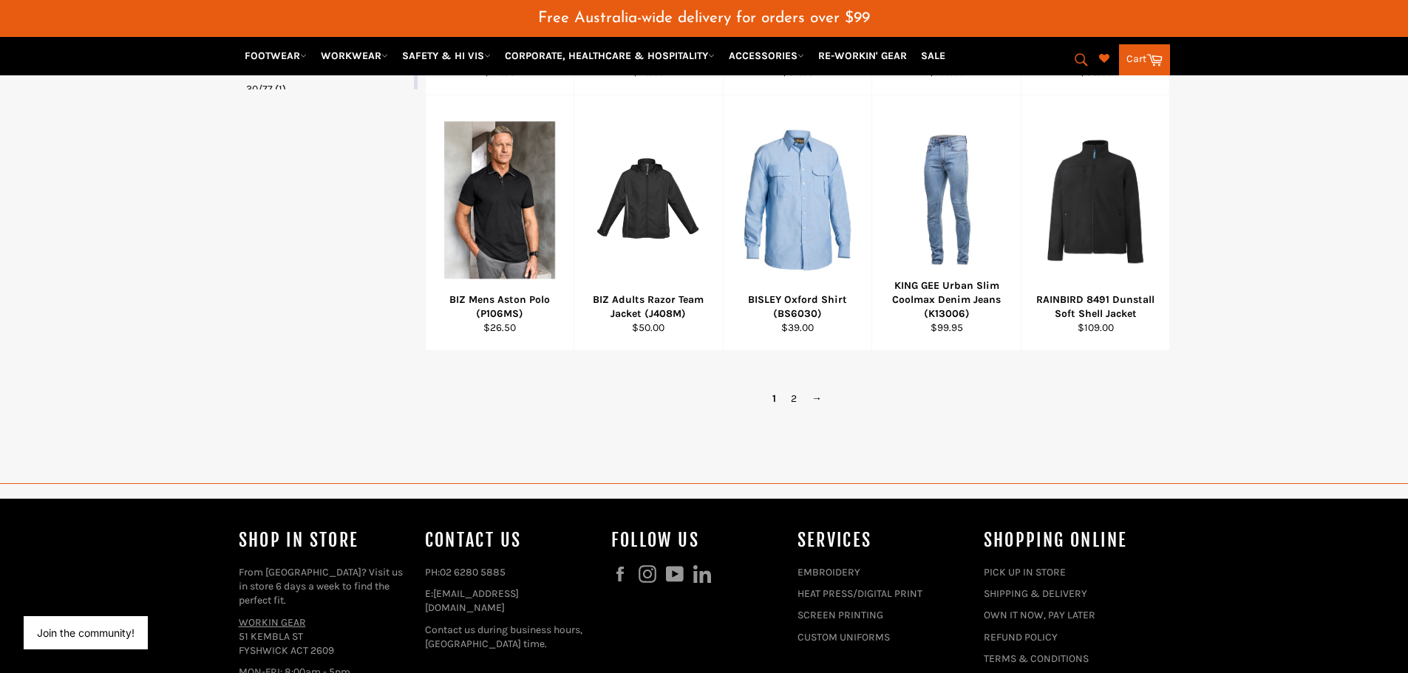
scroll to position [1035, 0]
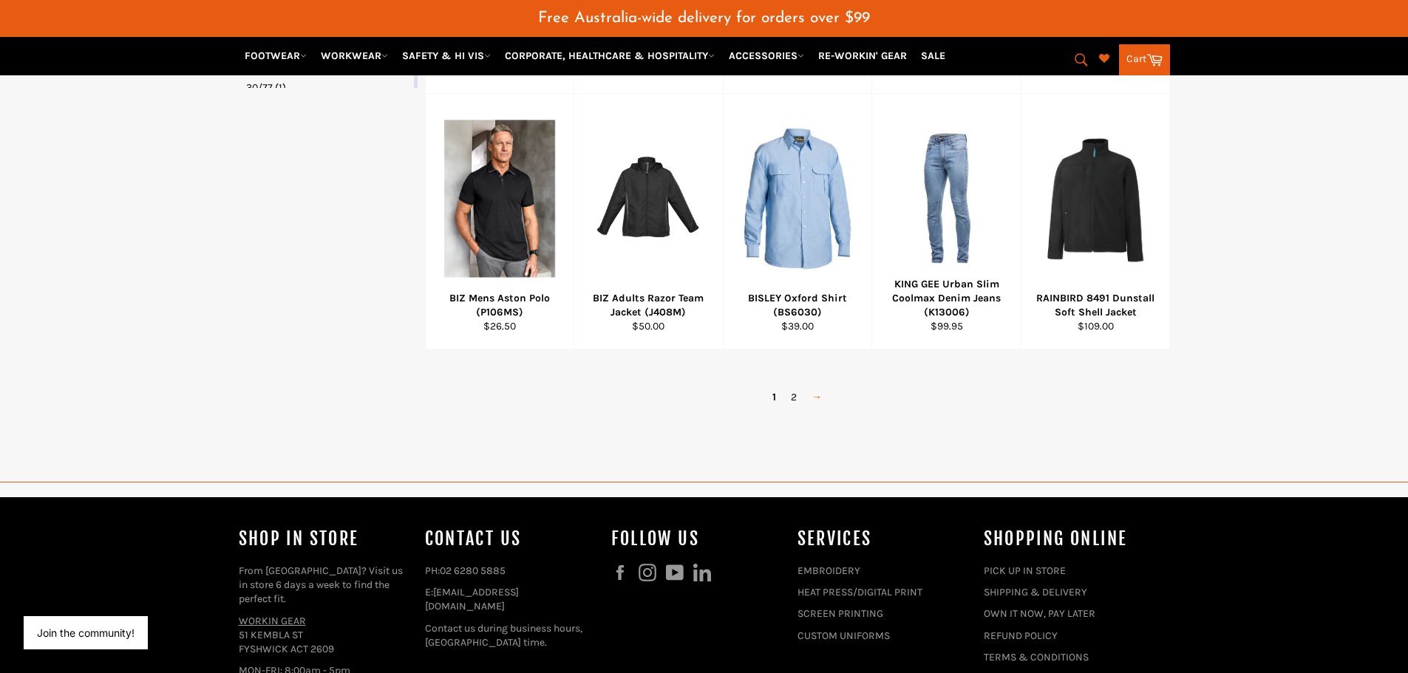
click at [816, 395] on link "→" at bounding box center [816, 396] width 25 height 21
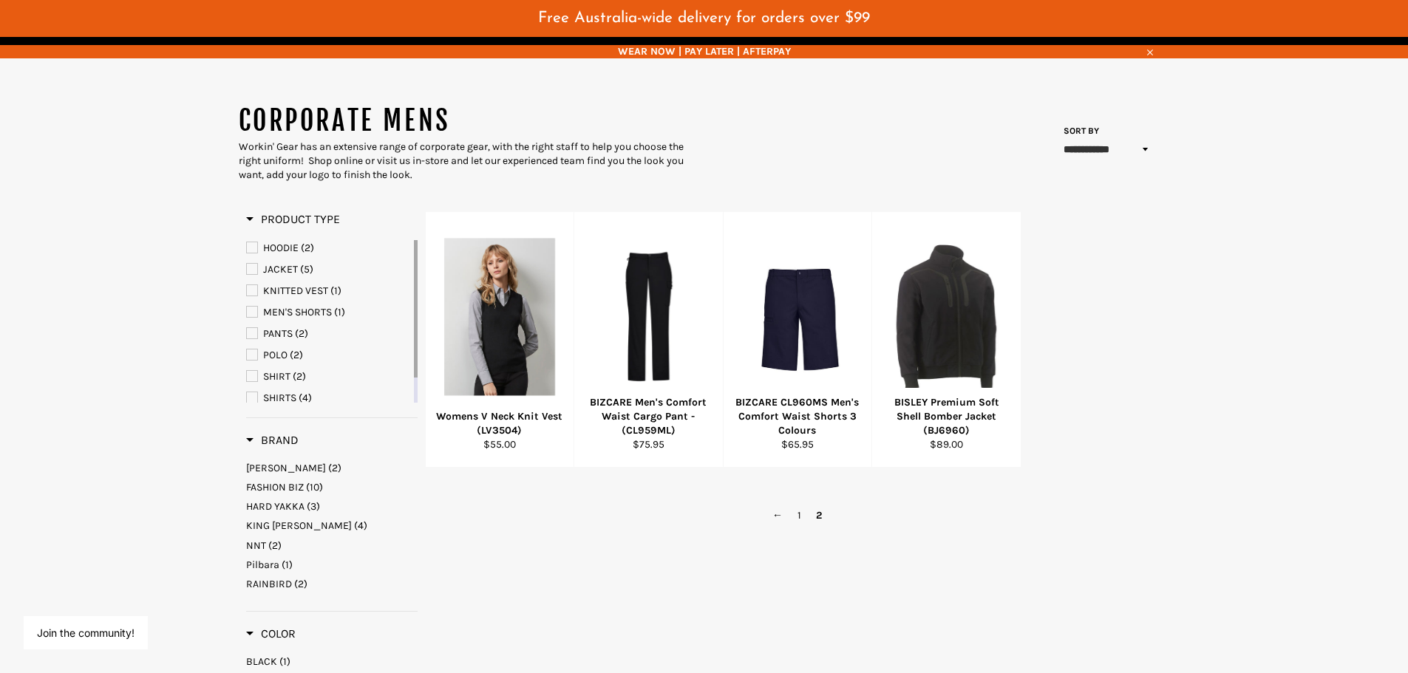
scroll to position [103, 0]
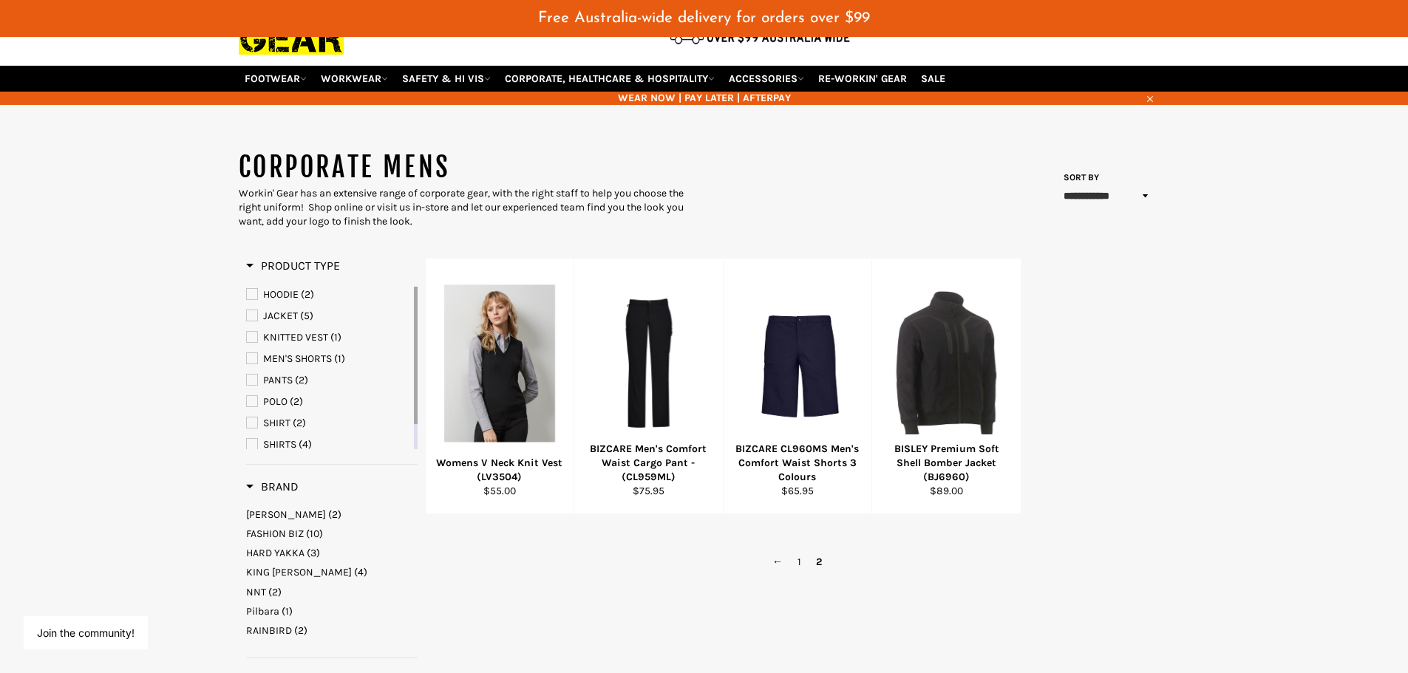
click at [285, 316] on span "JACKET" at bounding box center [280, 316] width 35 height 13
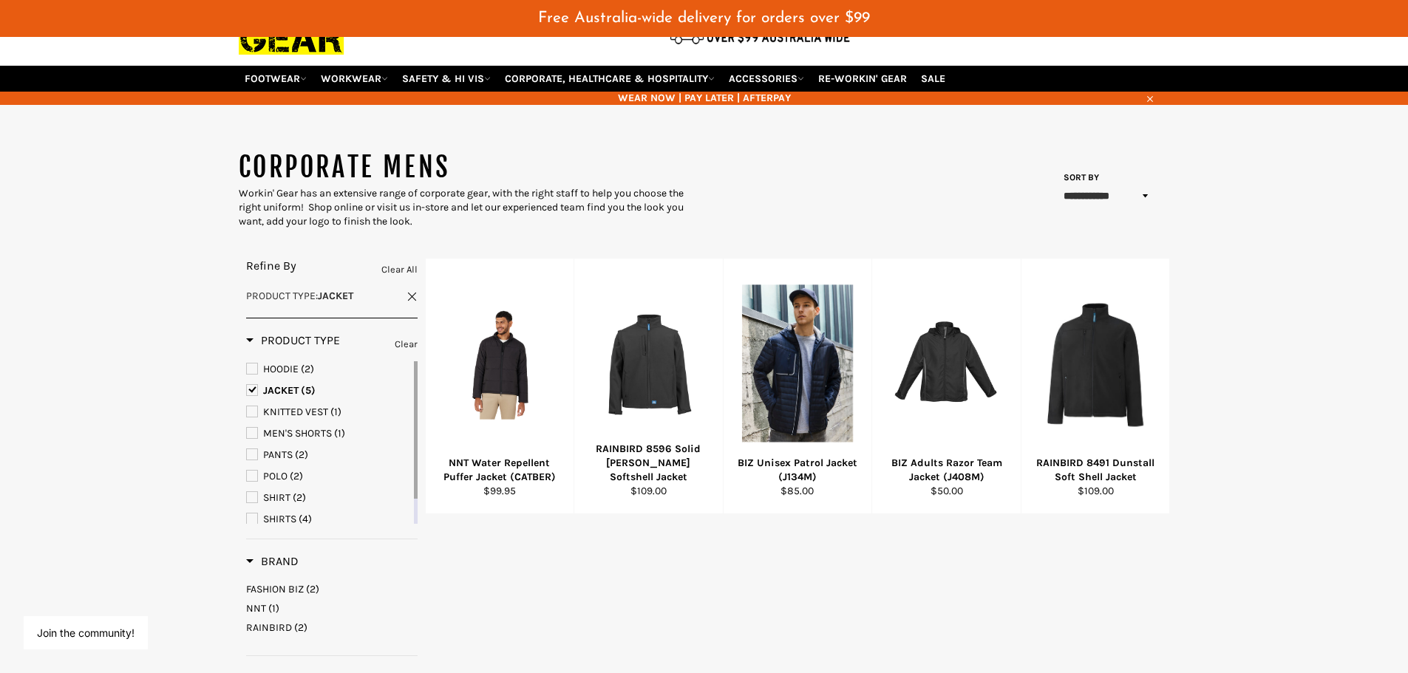
click at [270, 409] on span "KNITTED VEST" at bounding box center [295, 412] width 65 height 13
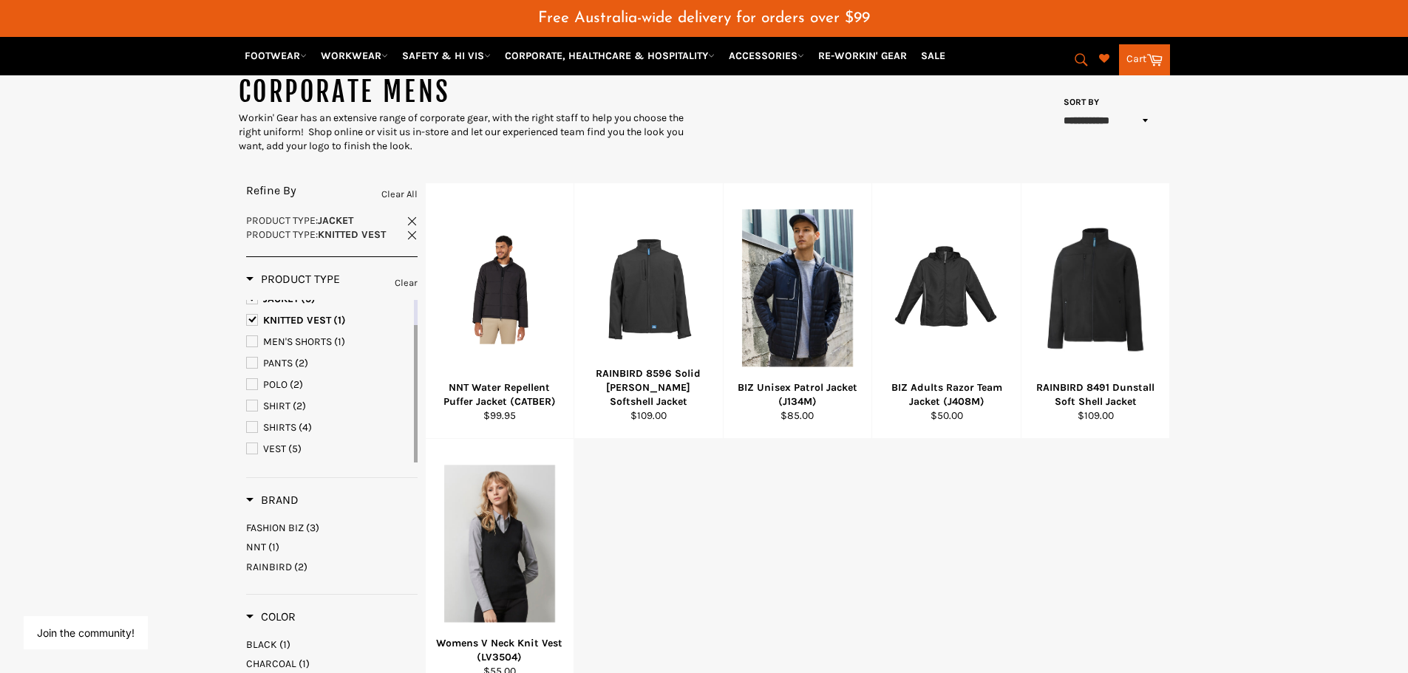
scroll to position [177, 0]
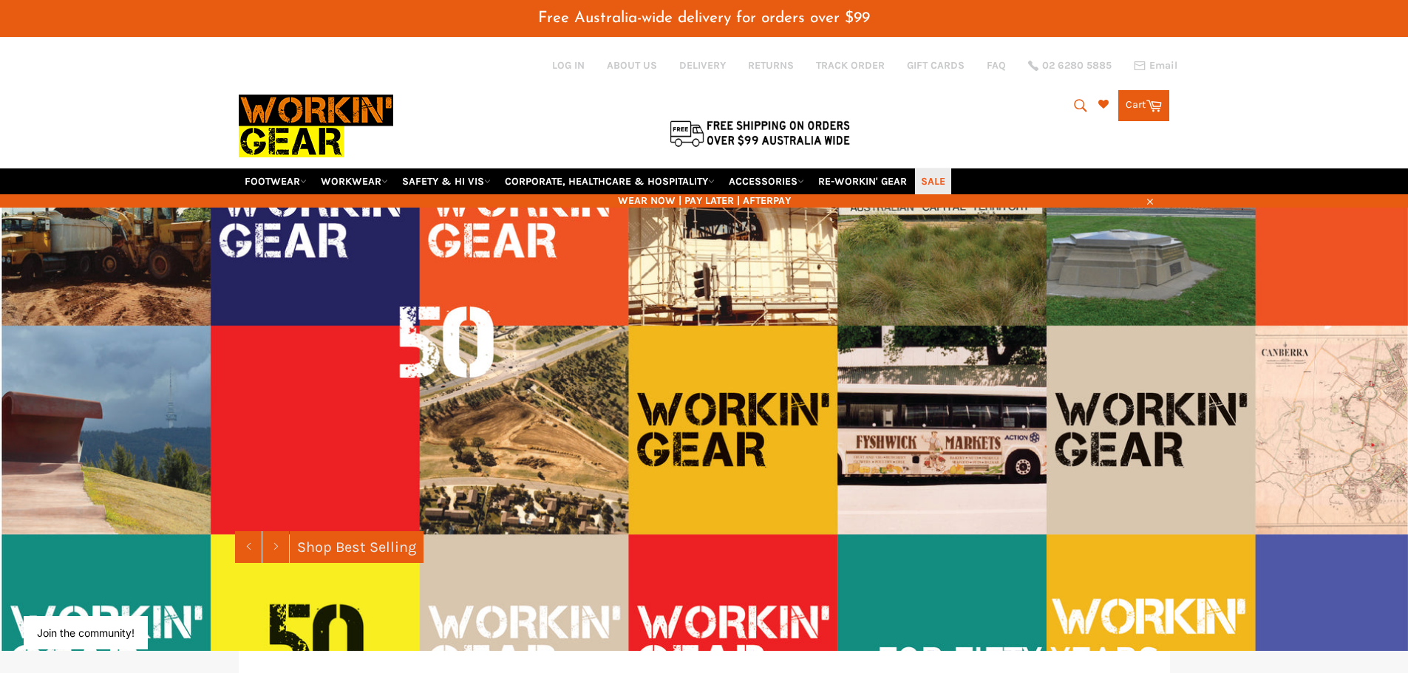
click at [944, 180] on link "SALE" at bounding box center [933, 181] width 36 height 26
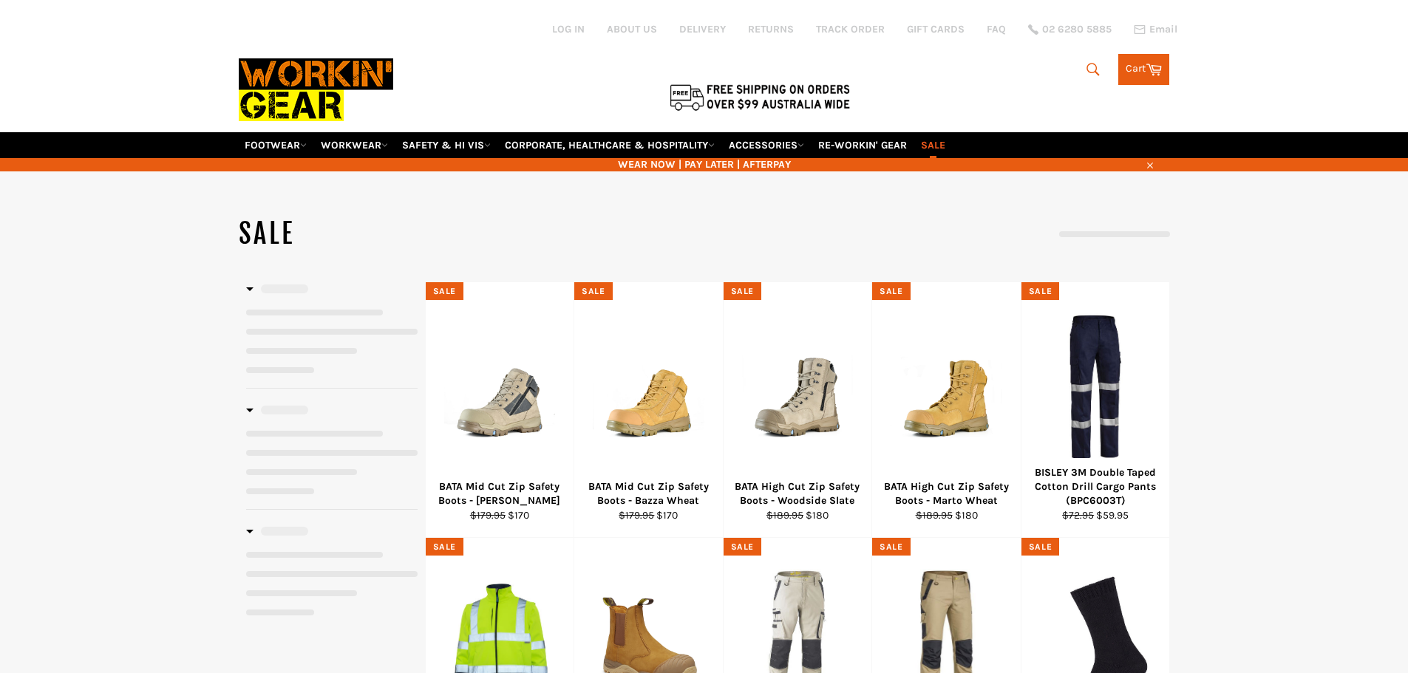
select select "**********"
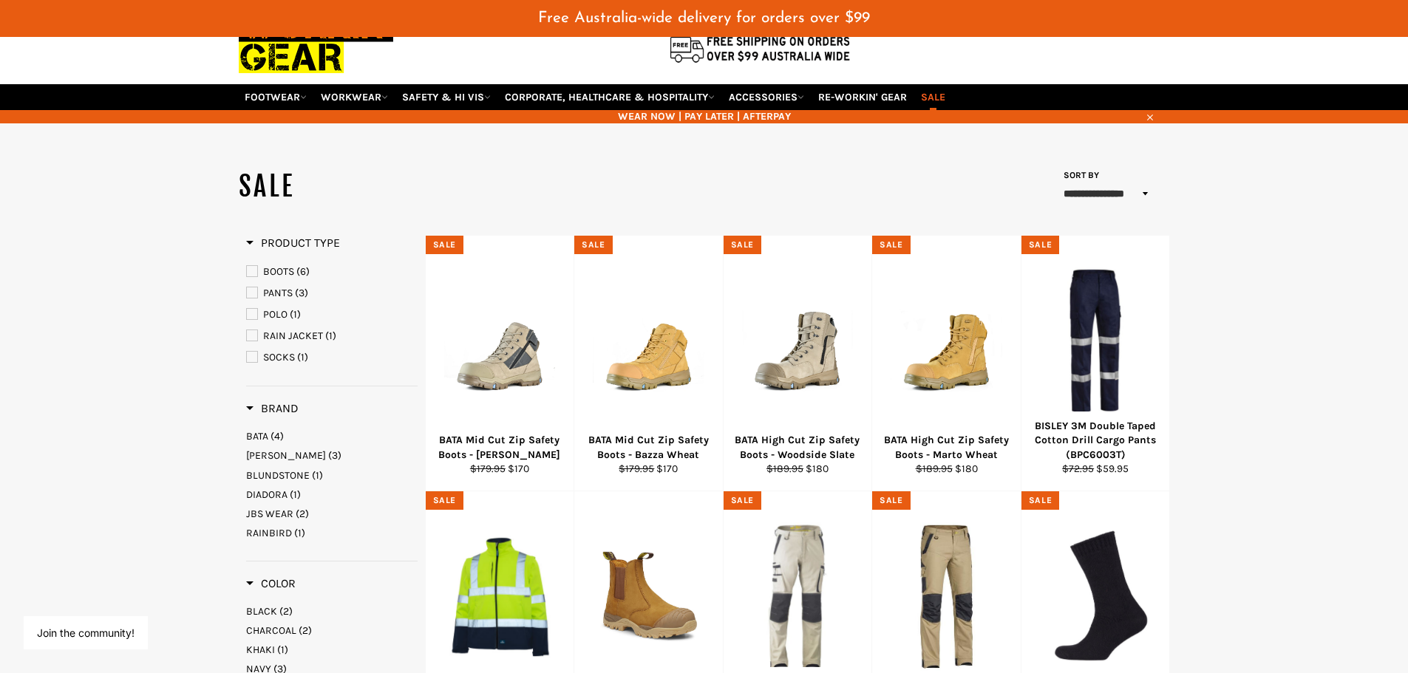
scroll to position [74, 0]
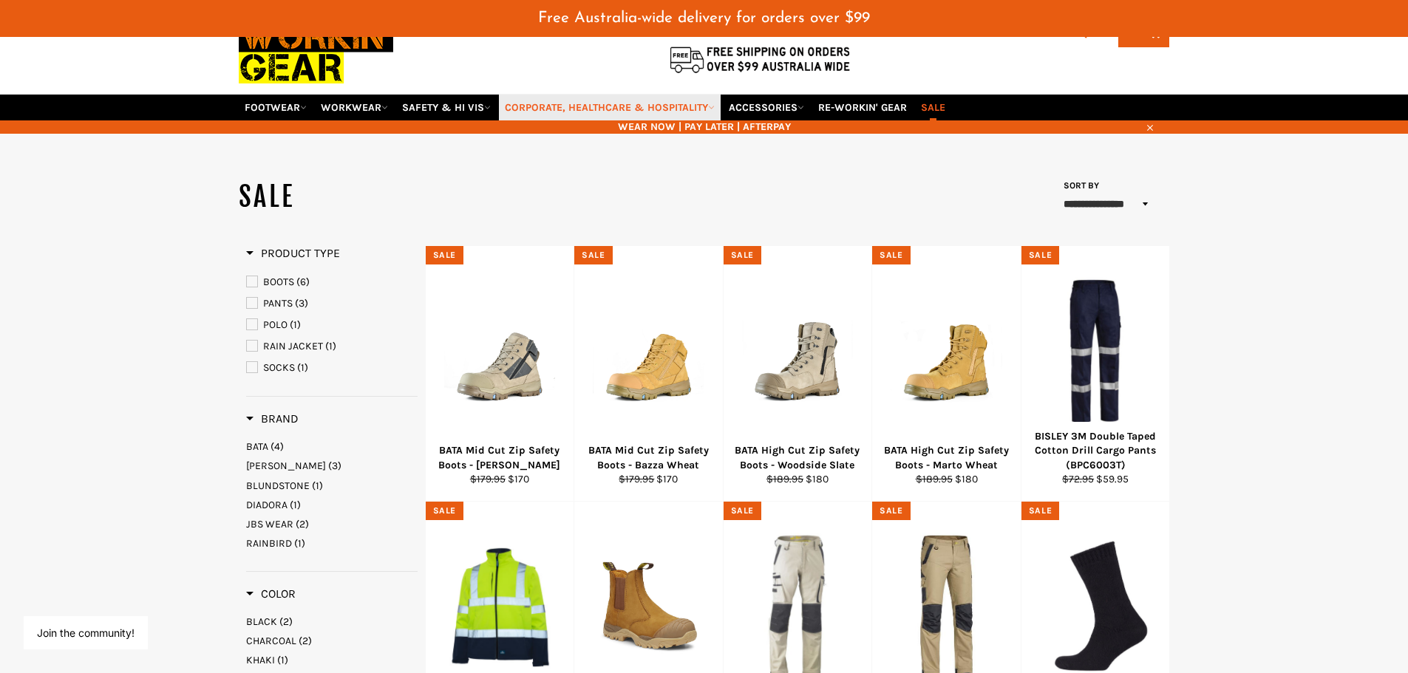
click at [570, 111] on link "CORPORATE, HEALTHCARE & HOSPITALITY" at bounding box center [610, 108] width 222 height 26
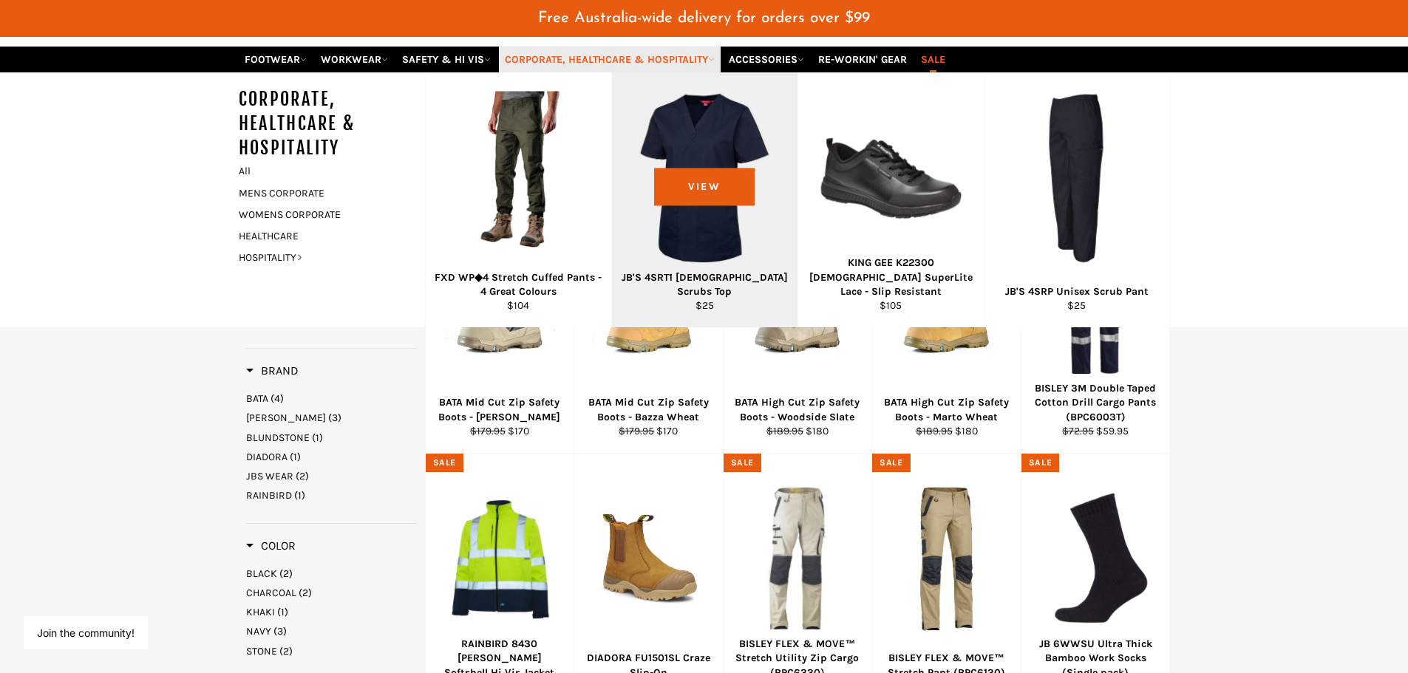
scroll to position [148, 0]
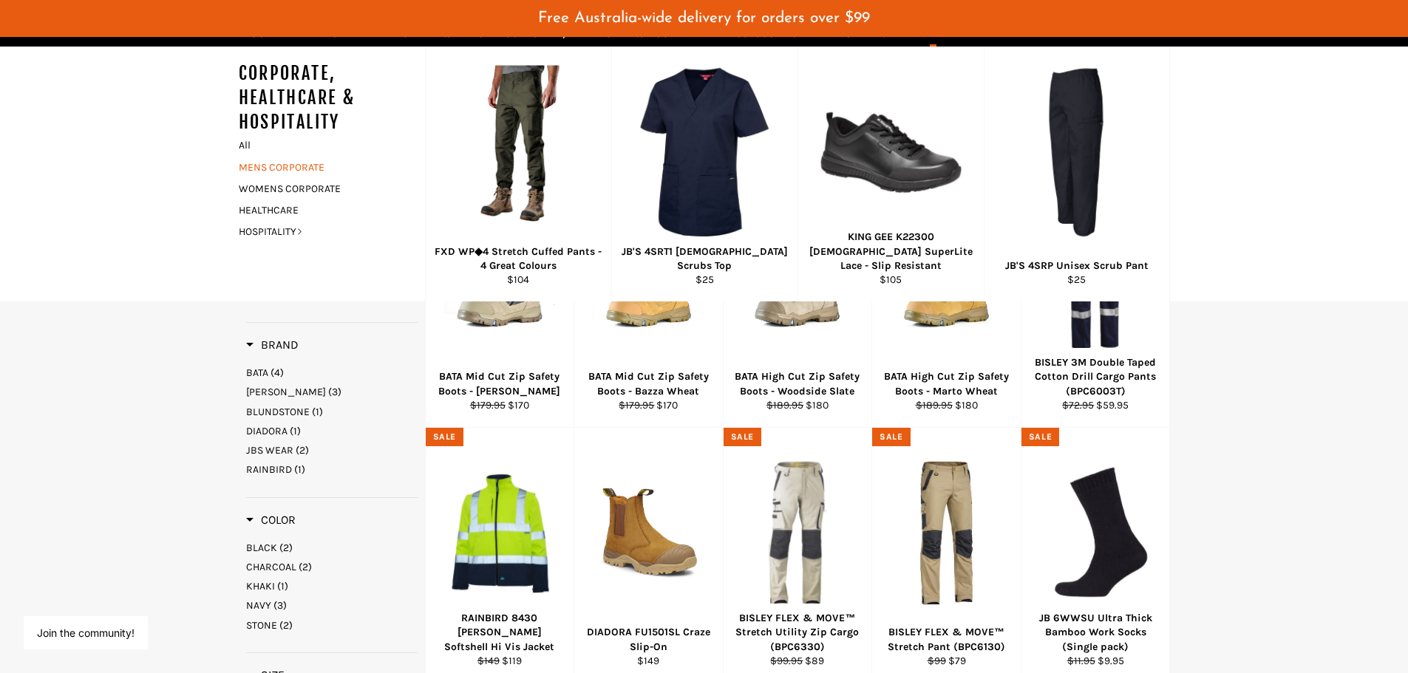
click at [274, 163] on link "MENS CORPORATE" at bounding box center [320, 167] width 179 height 21
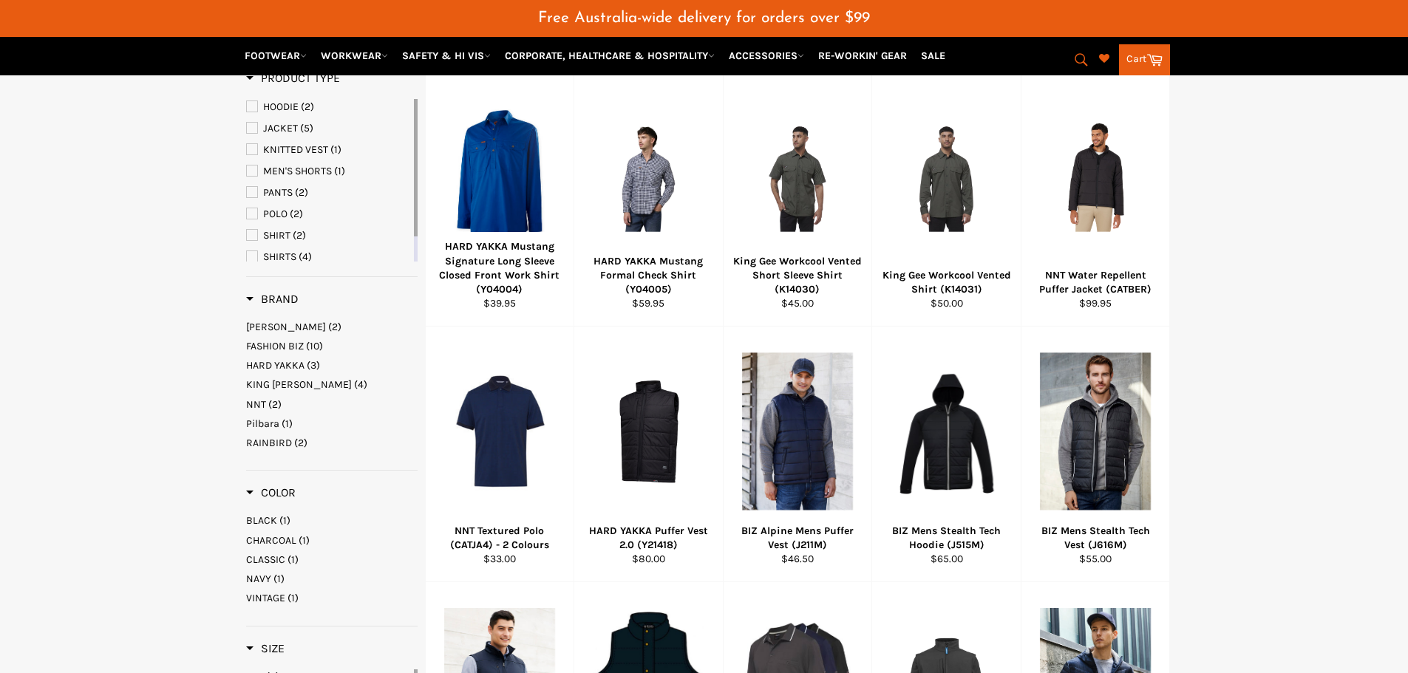
scroll to position [369, 0]
